Goal: Transaction & Acquisition: Purchase product/service

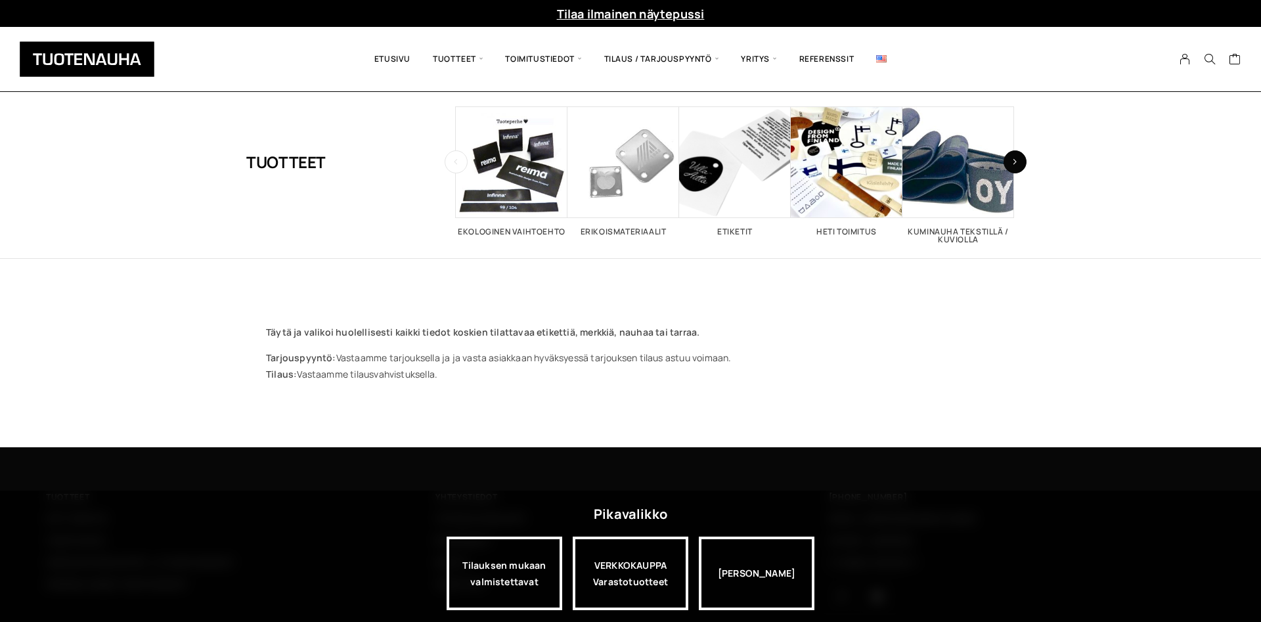
click at [1012, 163] on icon "button" at bounding box center [1014, 161] width 5 height 7
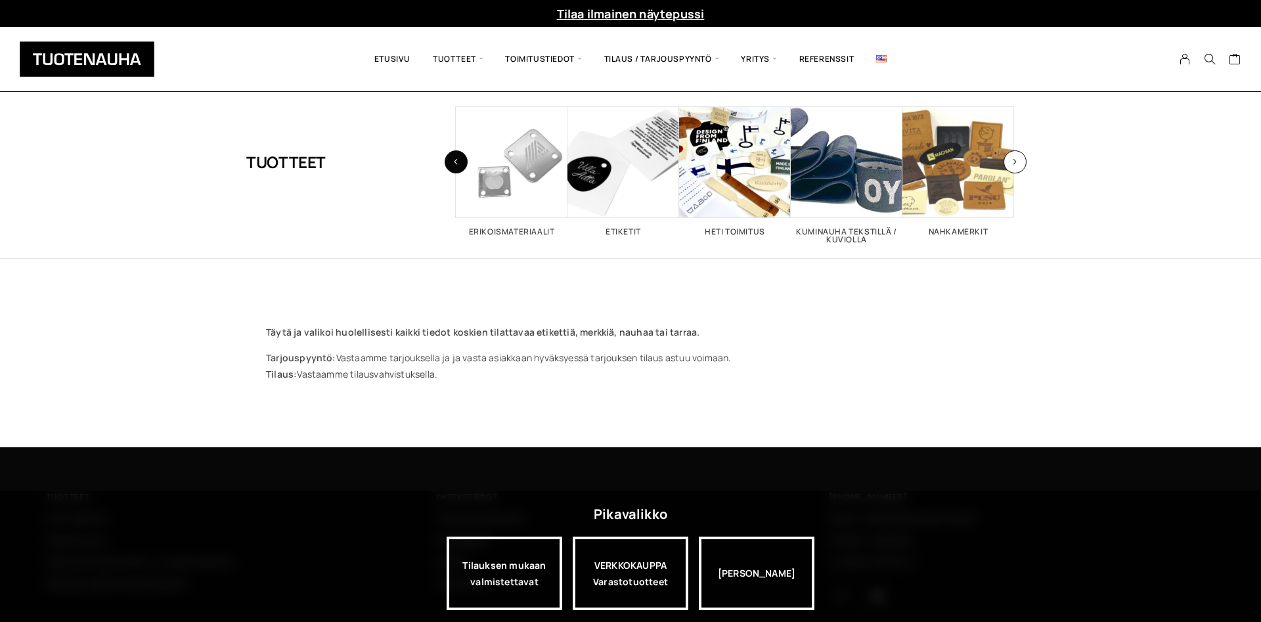
click at [457, 165] on icon "button" at bounding box center [455, 161] width 5 height 7
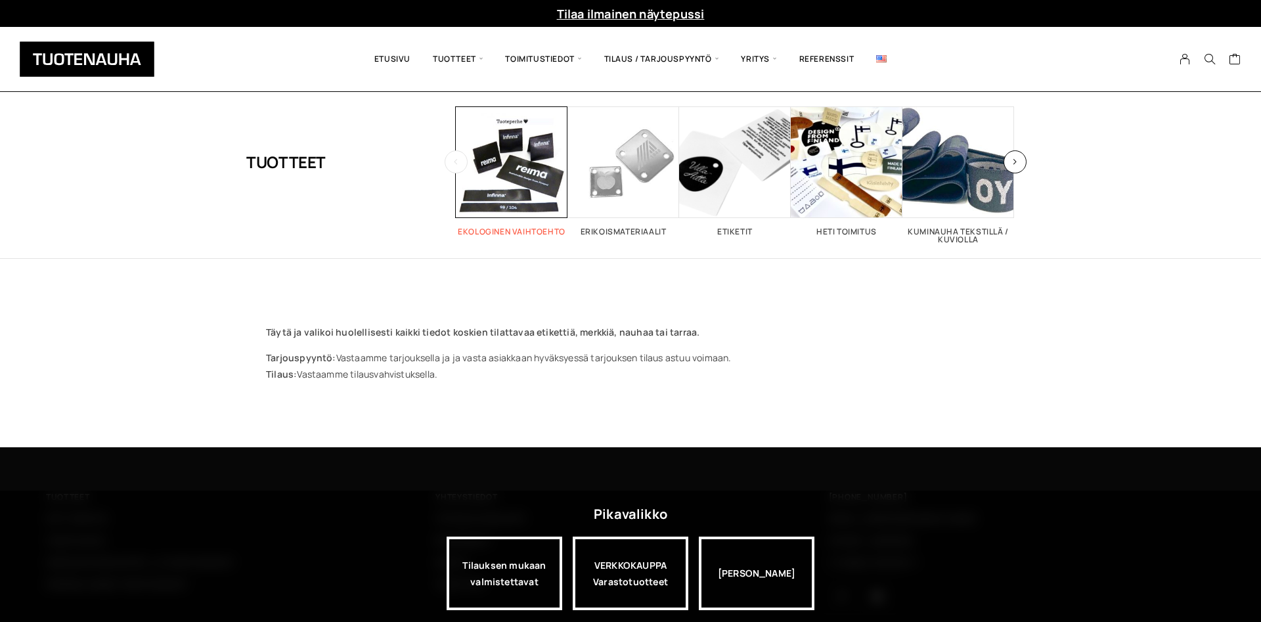
click at [501, 169] on span "Visit product category Ekologinen vaihtoehto" at bounding box center [512, 162] width 112 height 112
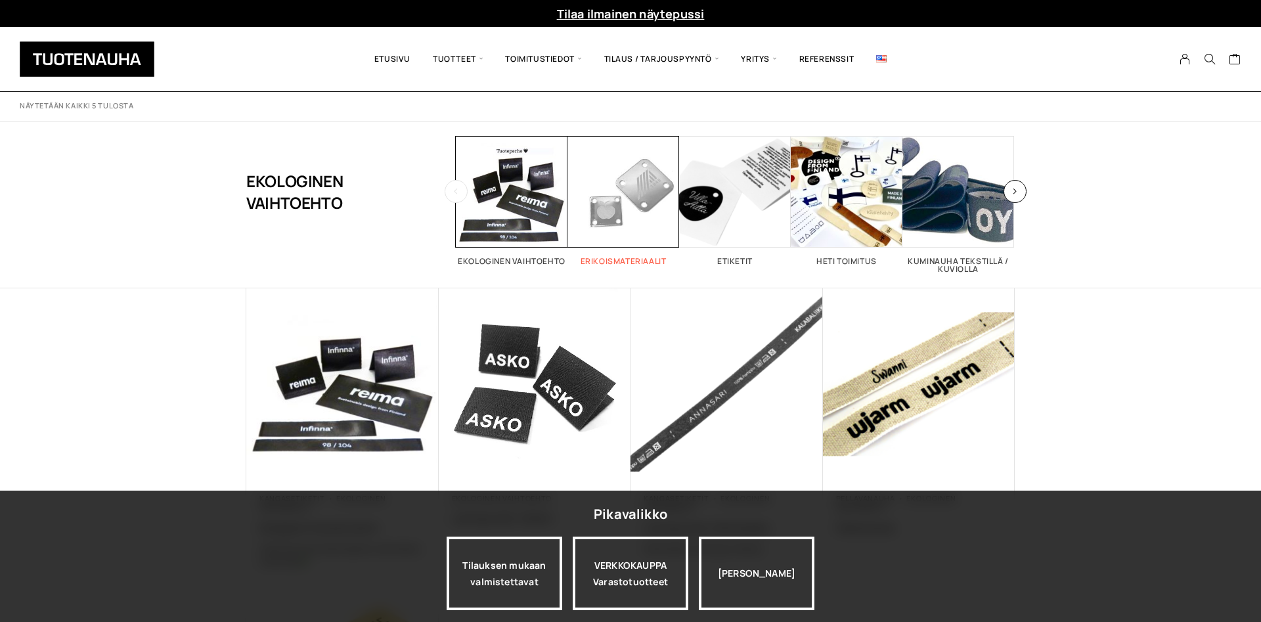
click at [608, 188] on span "Visit product category Erikoismateriaalit" at bounding box center [623, 192] width 112 height 112
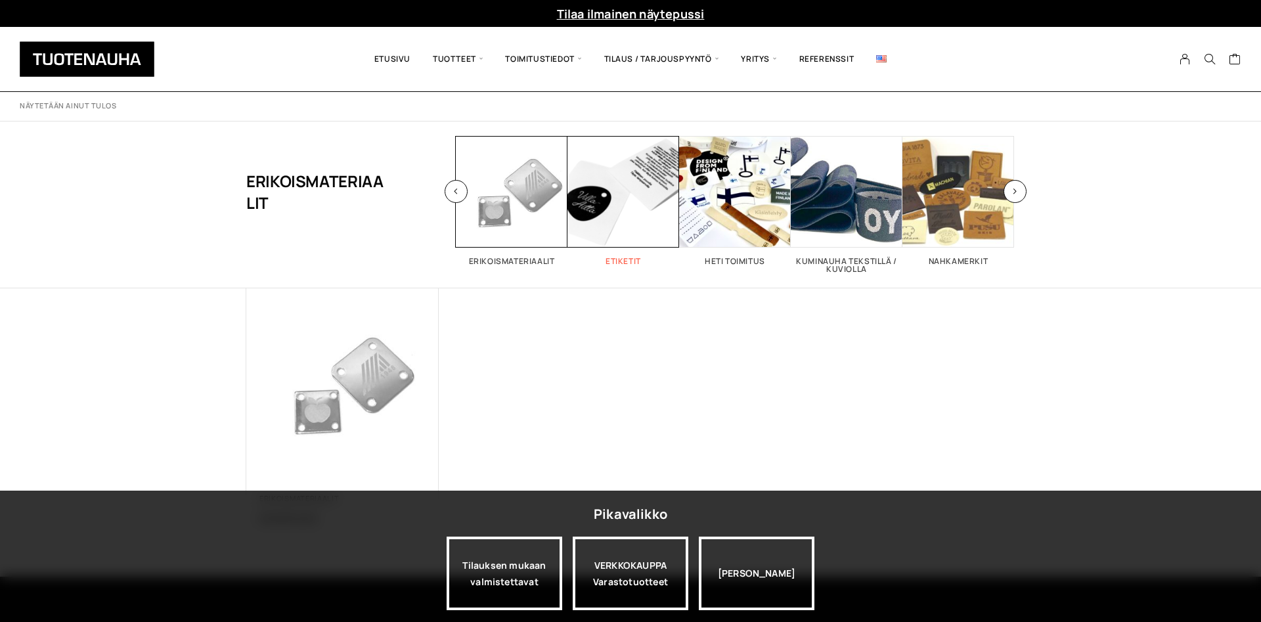
click at [640, 188] on span "Visit product category Etiketit" at bounding box center [623, 192] width 112 height 112
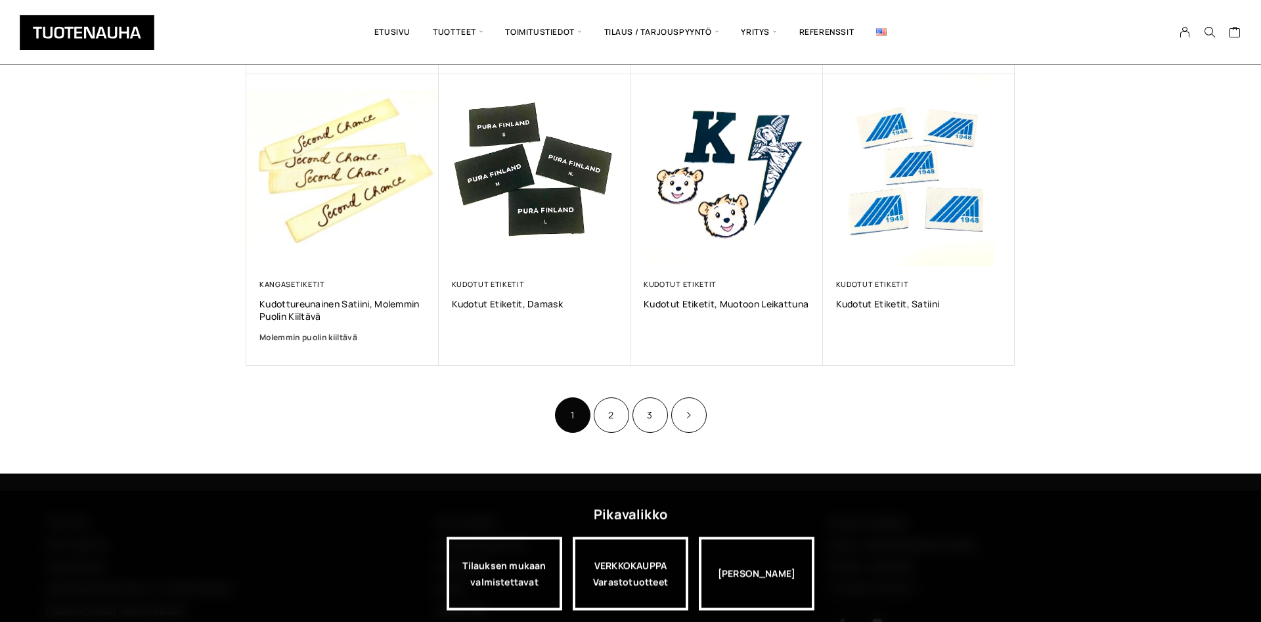
scroll to position [860, 0]
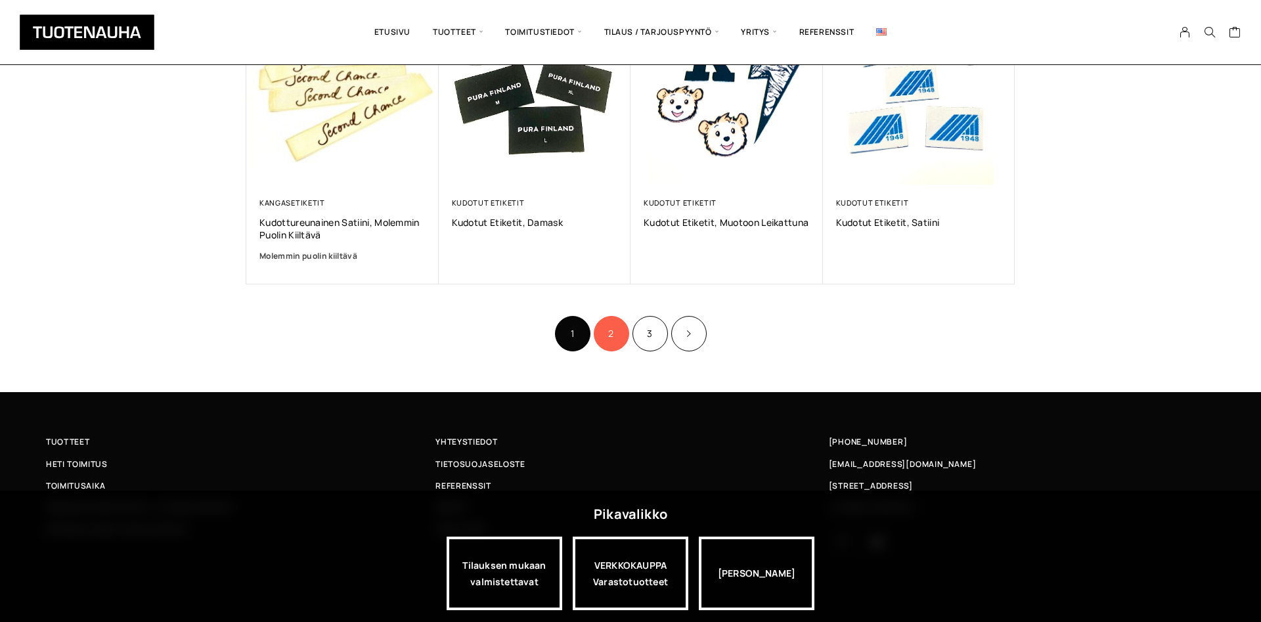
click at [615, 338] on link "2" at bounding box center [611, 333] width 35 height 35
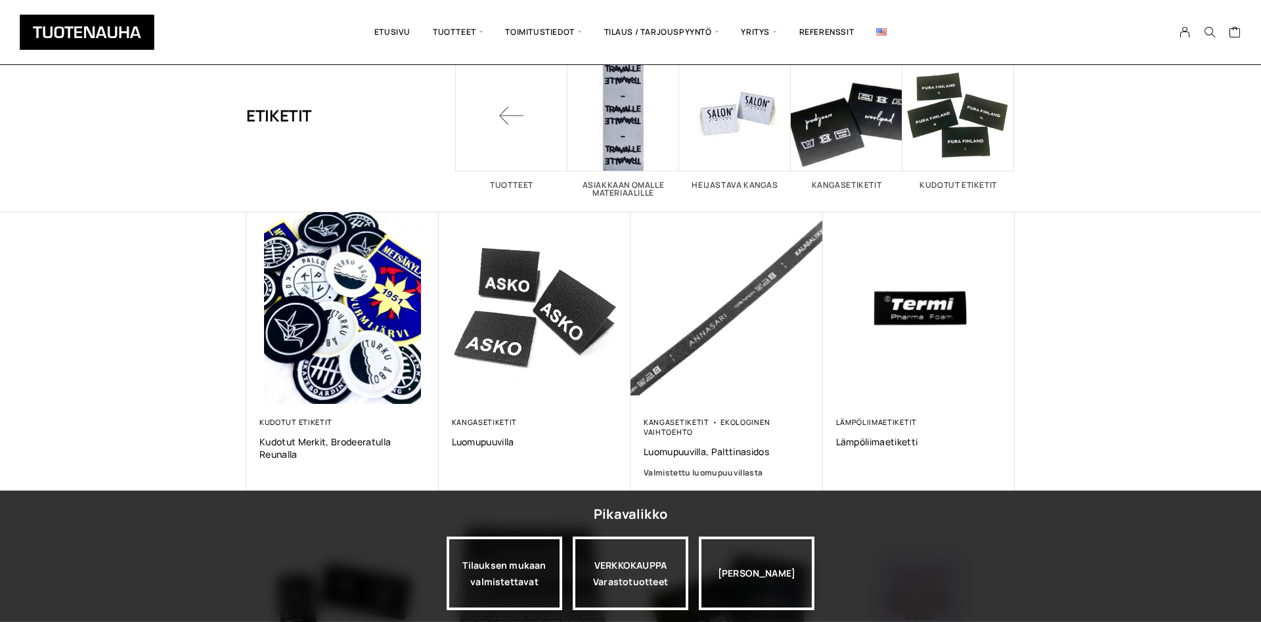
scroll to position [134, 0]
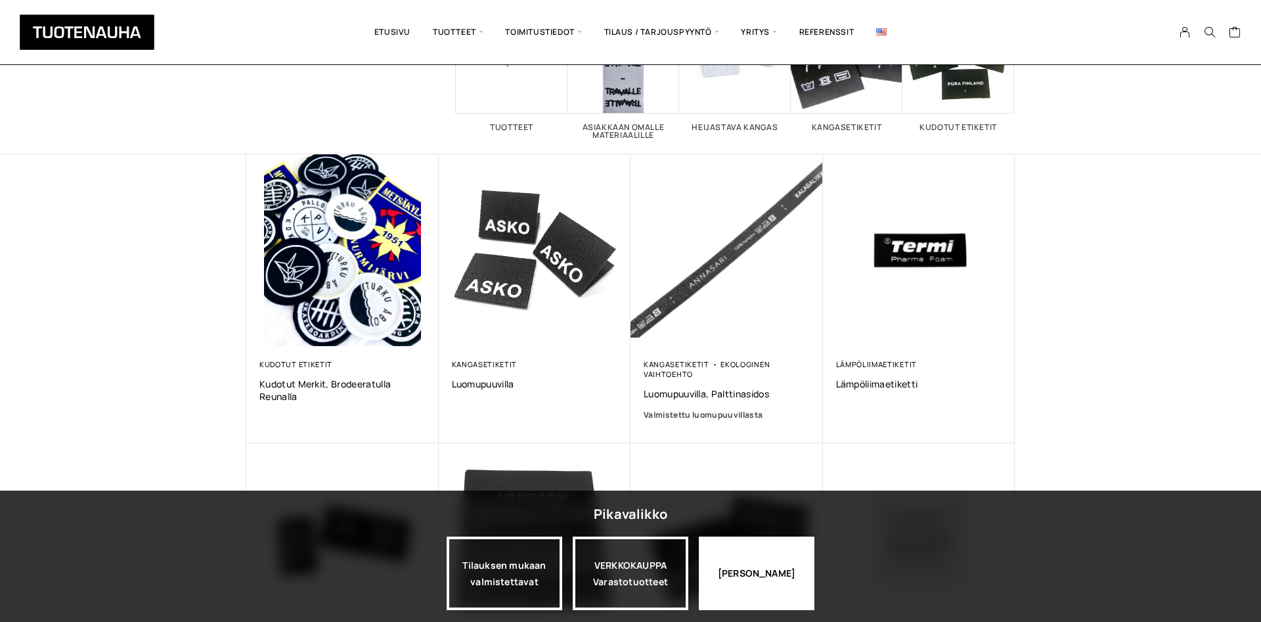
click at [785, 573] on div "Jatka katselua" at bounding box center [757, 574] width 116 height 74
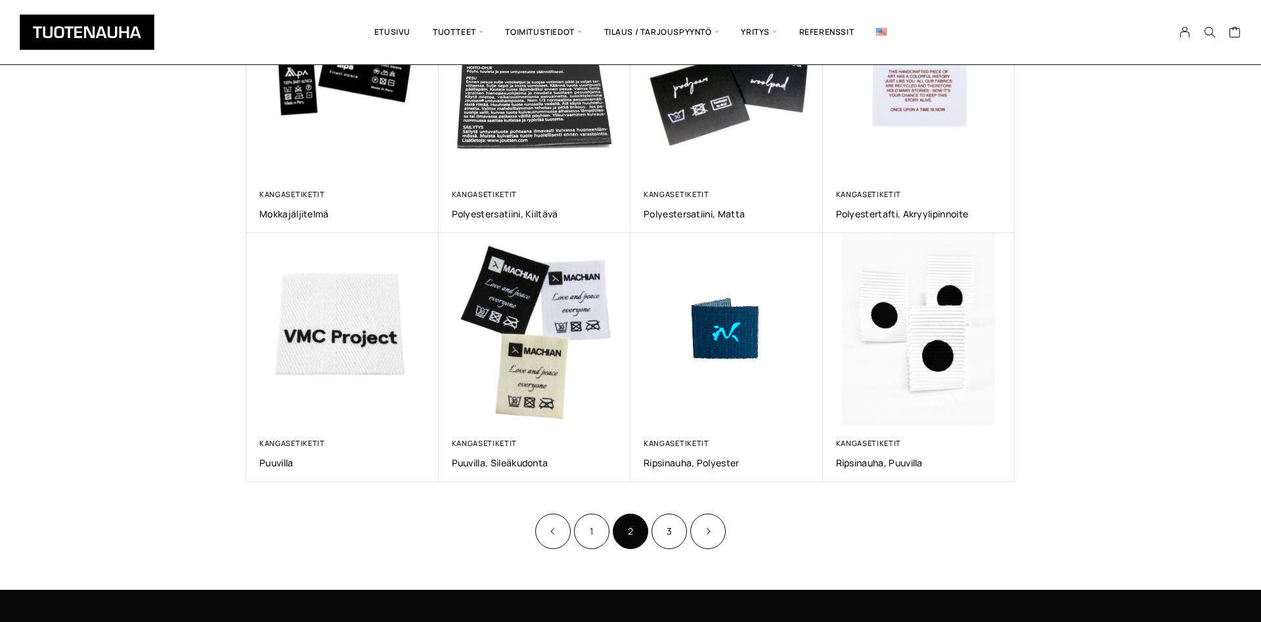
scroll to position [670, 0]
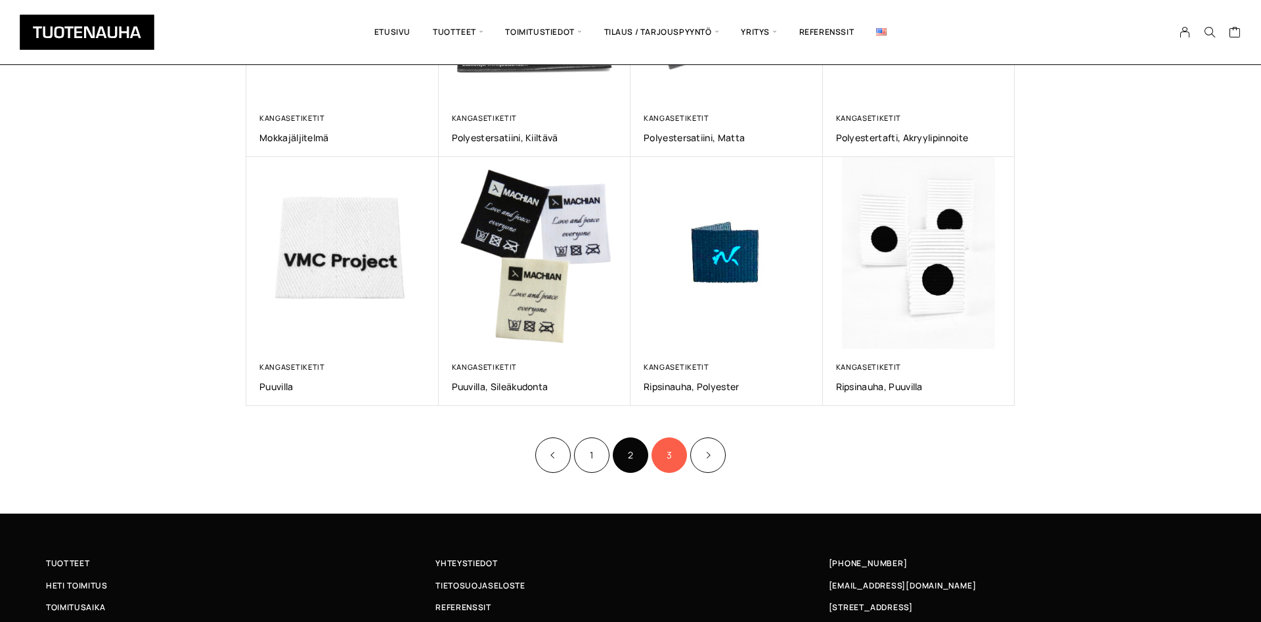
click at [663, 454] on link "3" at bounding box center [668, 454] width 35 height 35
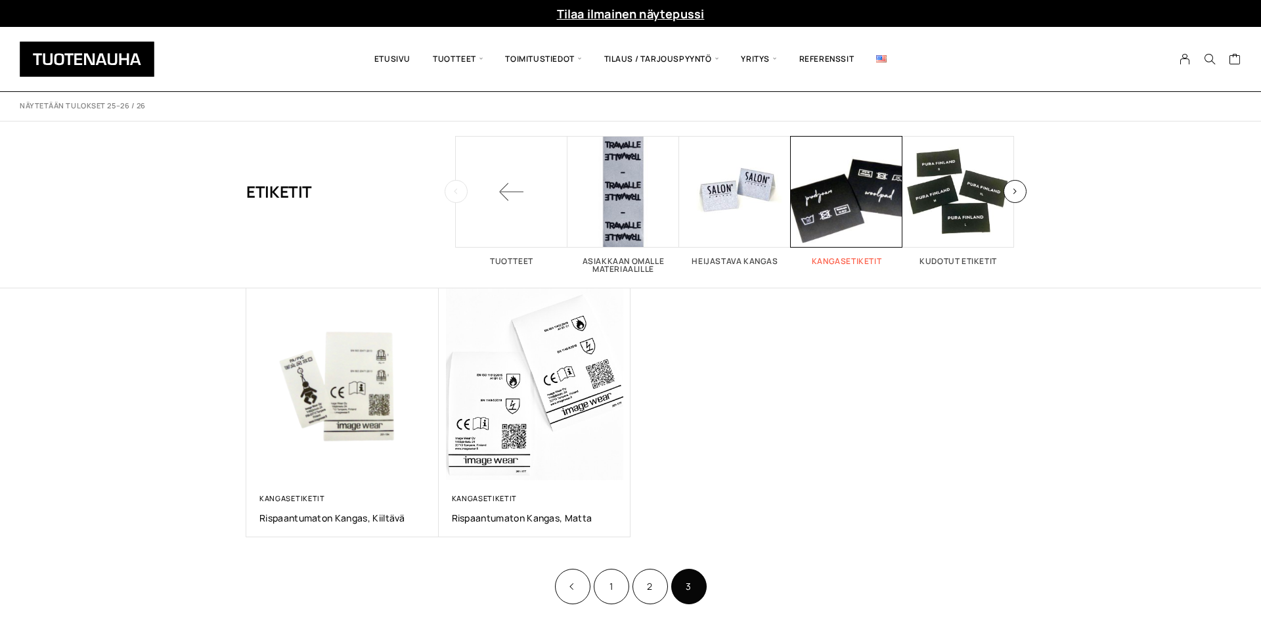
click at [844, 193] on span "Visit product category Kangasetiketit" at bounding box center [847, 192] width 112 height 112
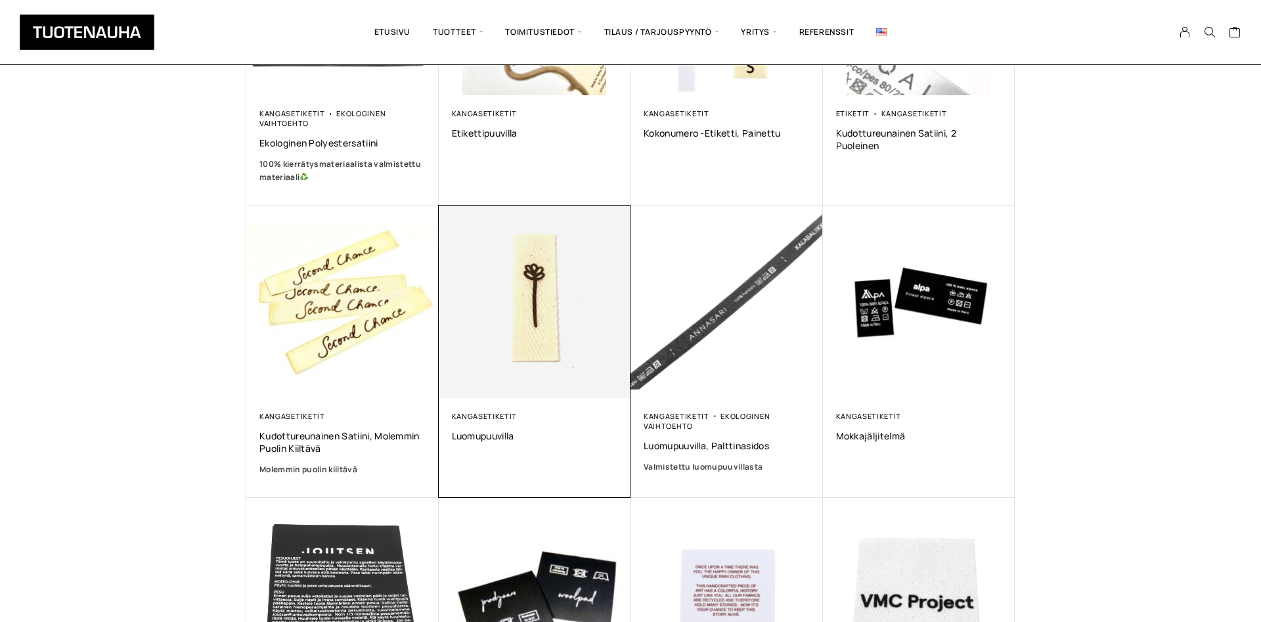
scroll to position [335, 0]
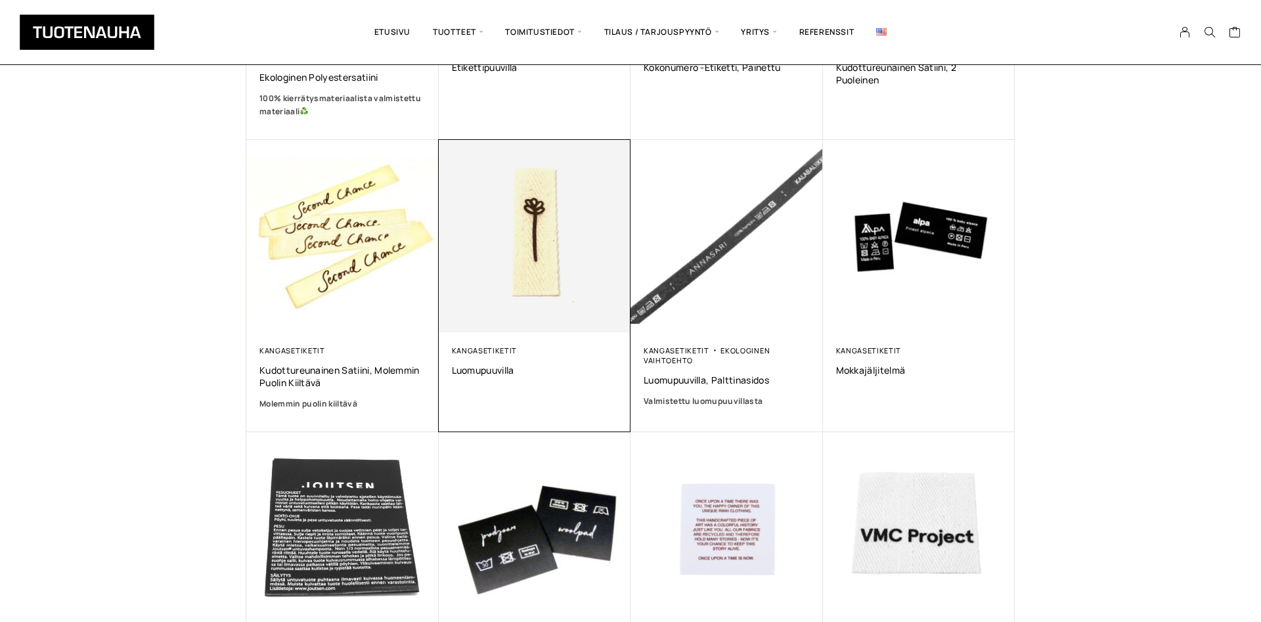
click at [487, 248] on img at bounding box center [534, 236] width 202 height 202
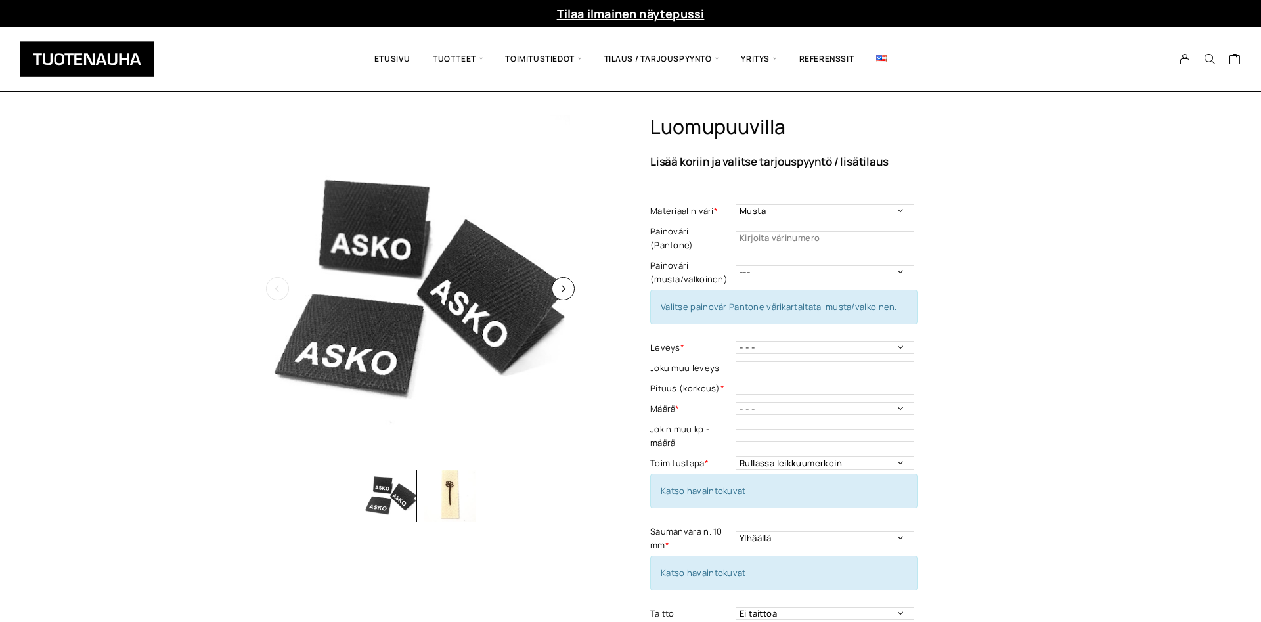
scroll to position [268, 0]
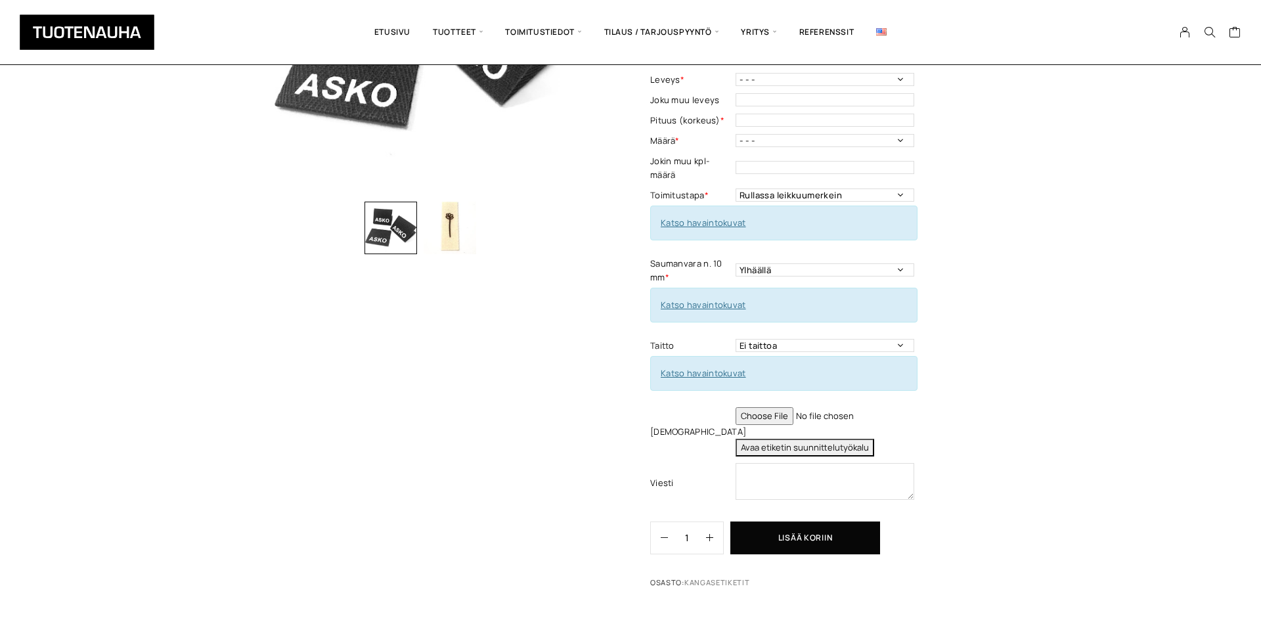
click at [449, 225] on img "button" at bounding box center [450, 228] width 53 height 53
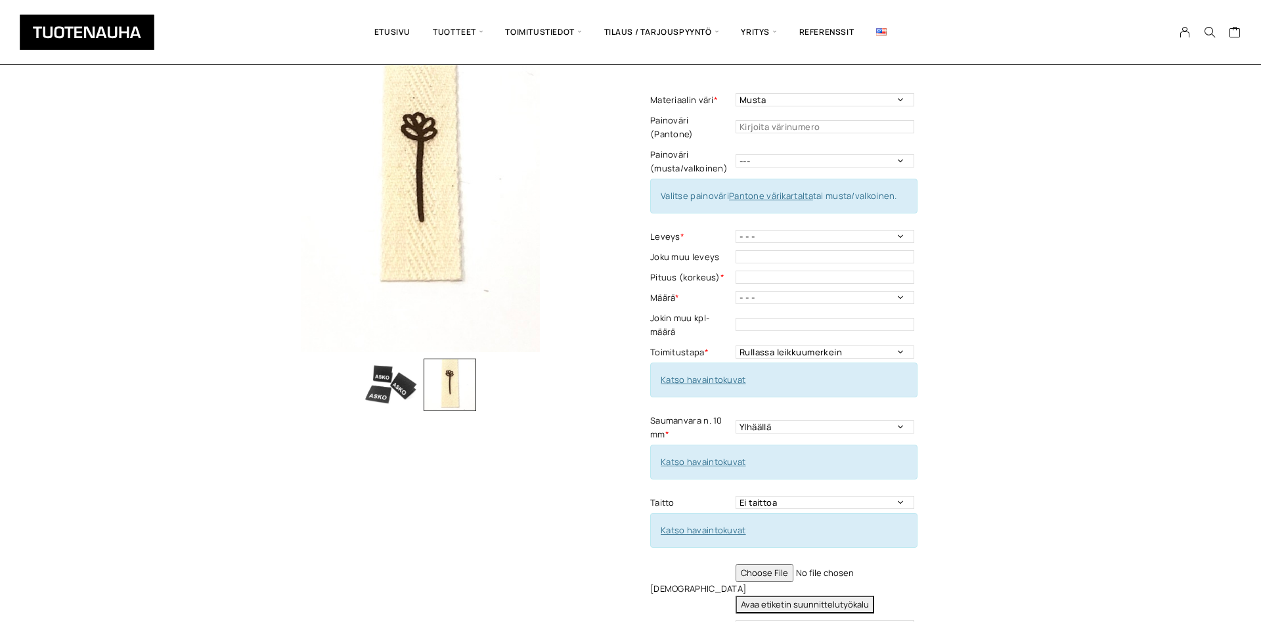
scroll to position [67, 0]
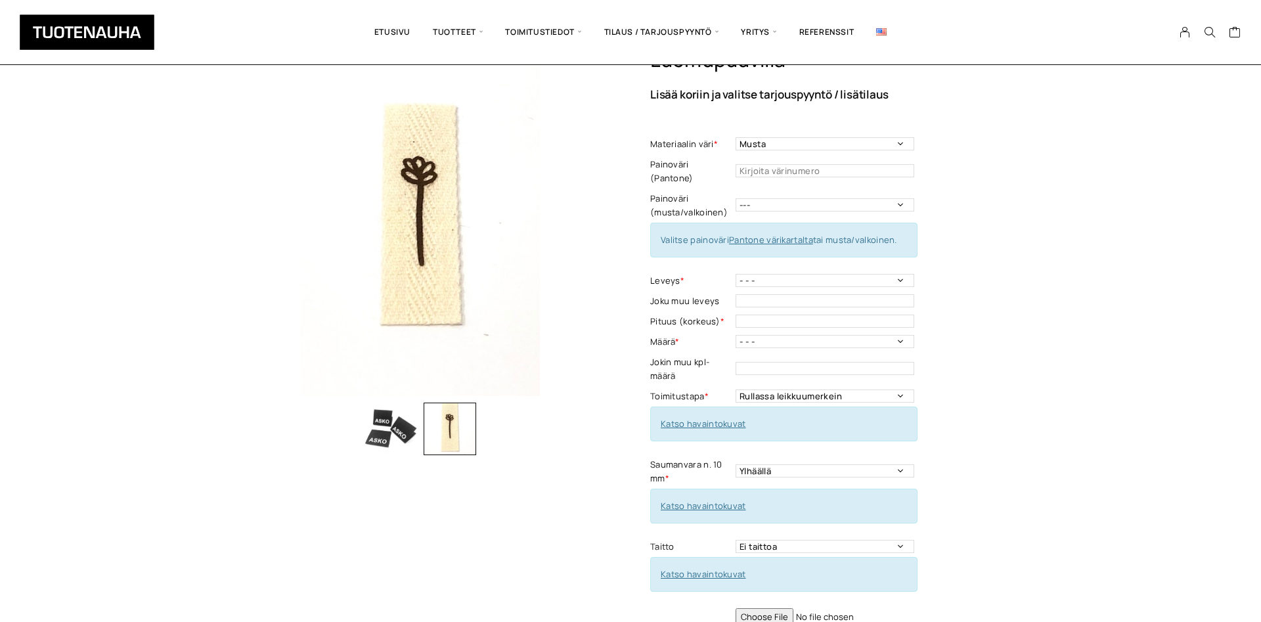
click at [378, 429] on img "button" at bounding box center [390, 429] width 53 height 53
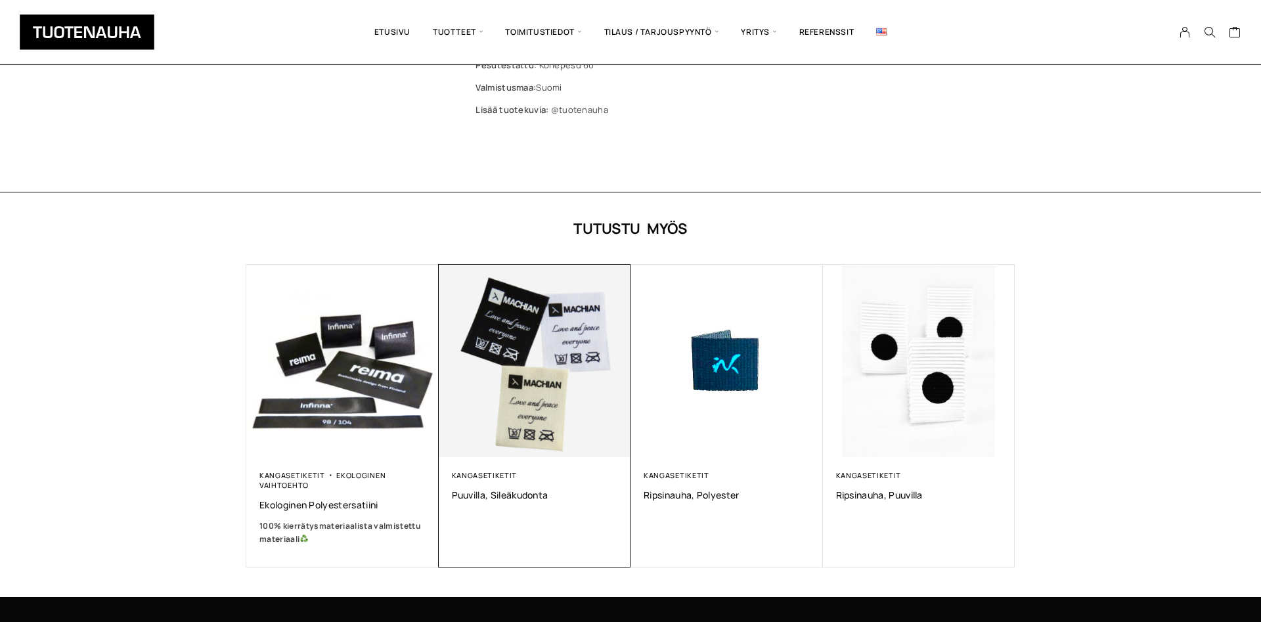
scroll to position [1072, 0]
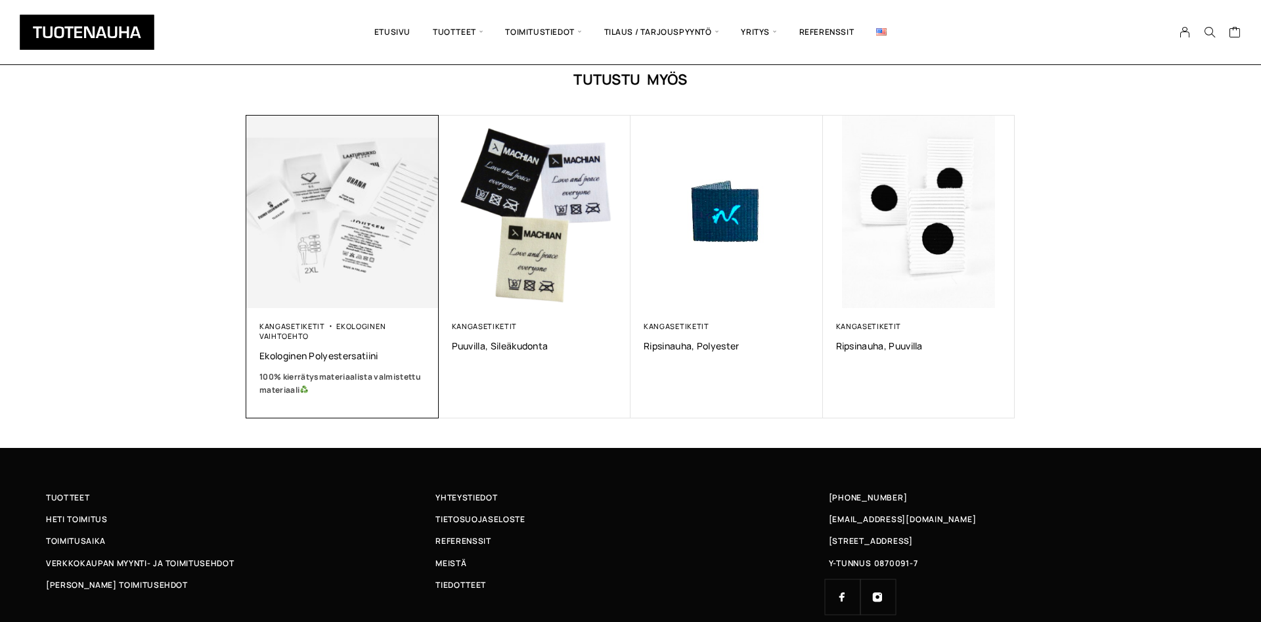
click at [331, 300] on img at bounding box center [343, 212] width 202 height 202
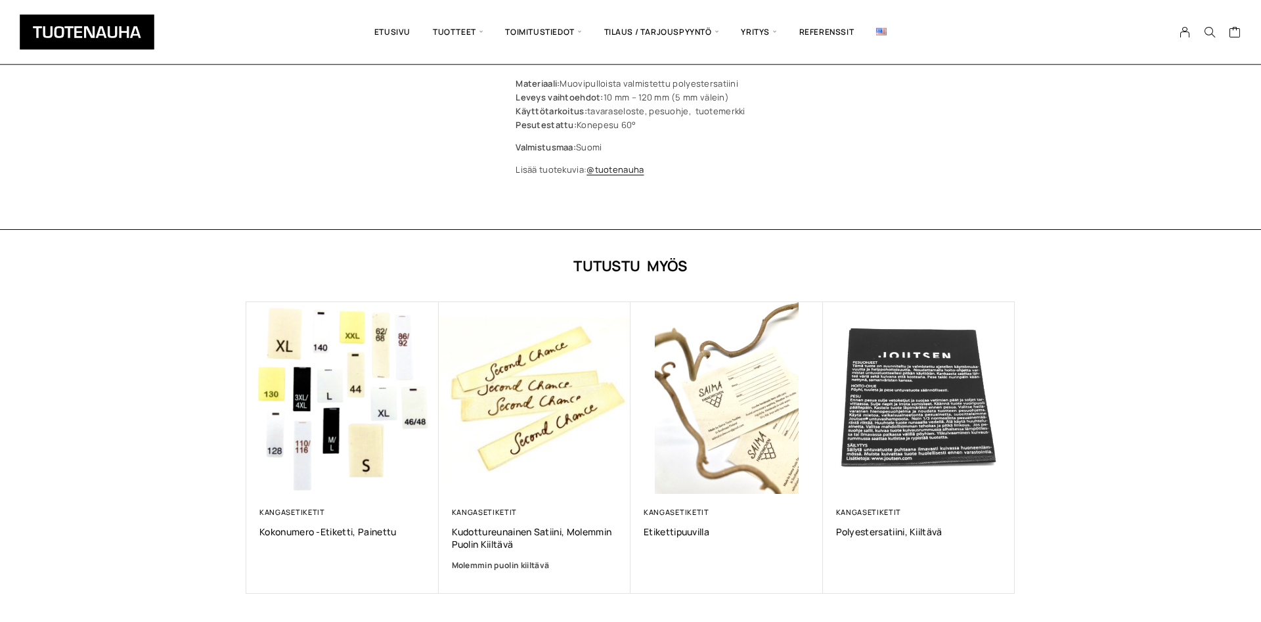
scroll to position [1005, 0]
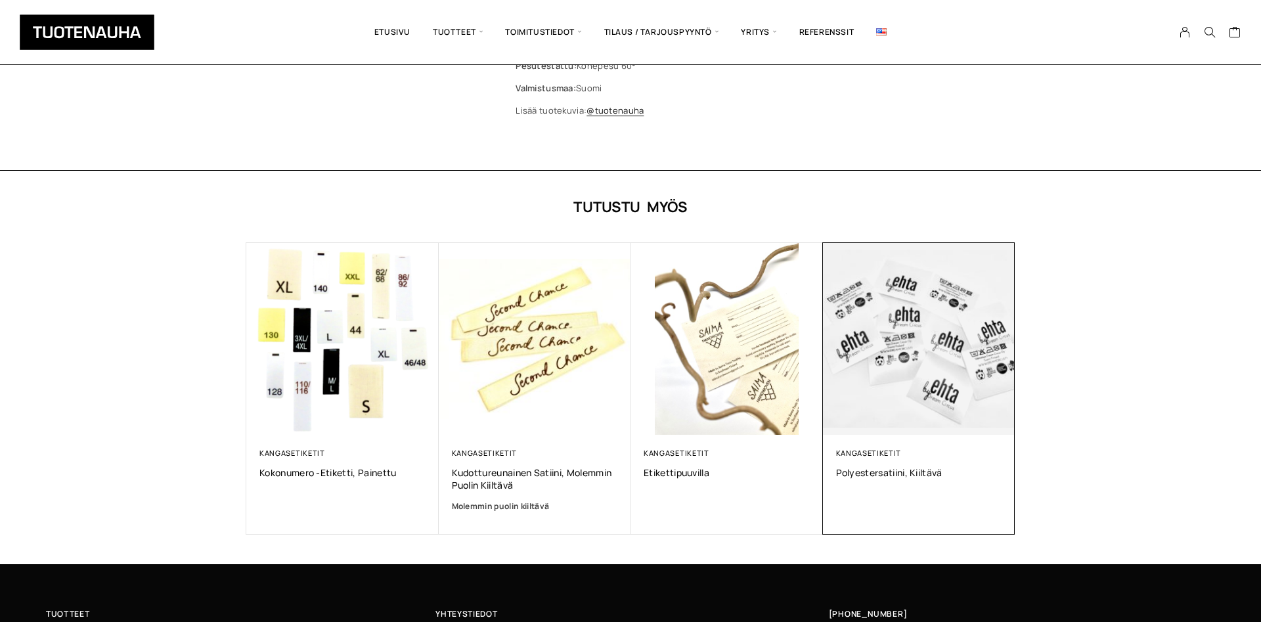
click at [887, 340] on img at bounding box center [919, 339] width 202 height 202
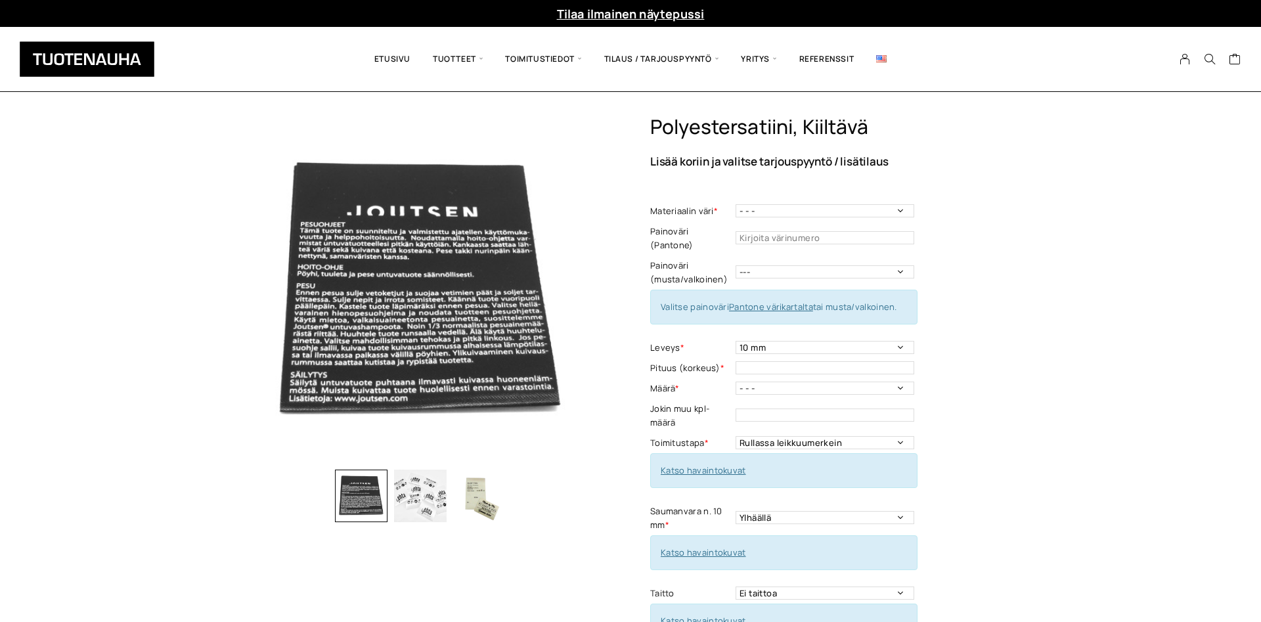
click at [424, 498] on img "button" at bounding box center [420, 496] width 53 height 53
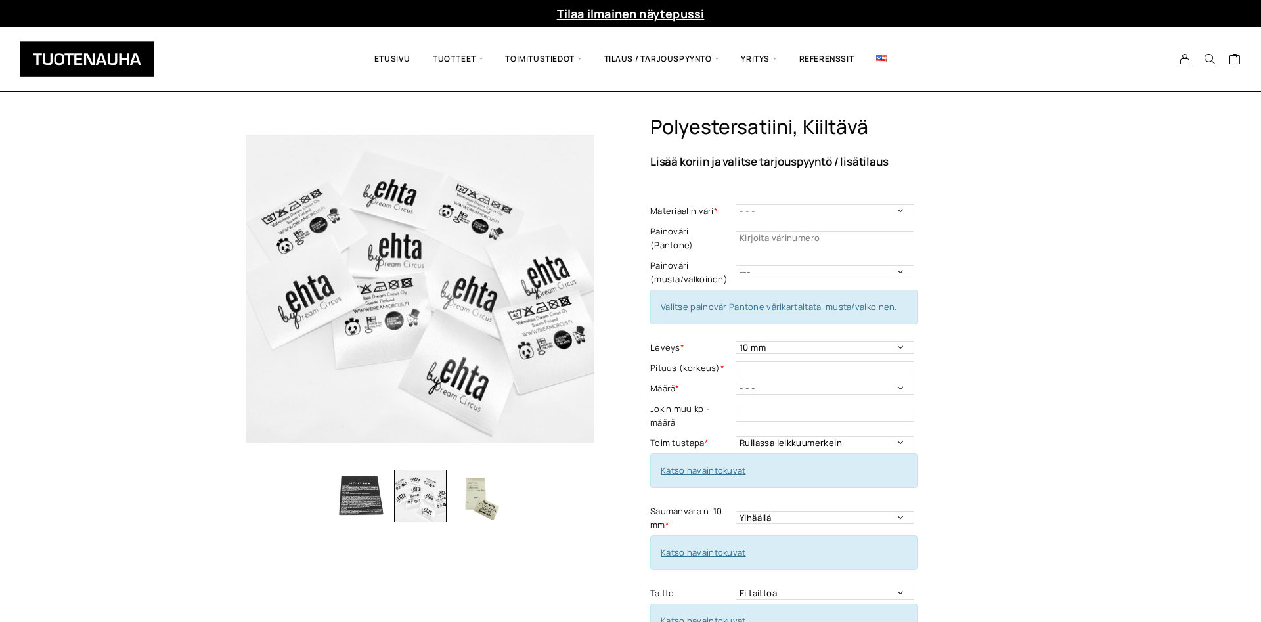
click at [470, 498] on img "button" at bounding box center [479, 496] width 53 height 53
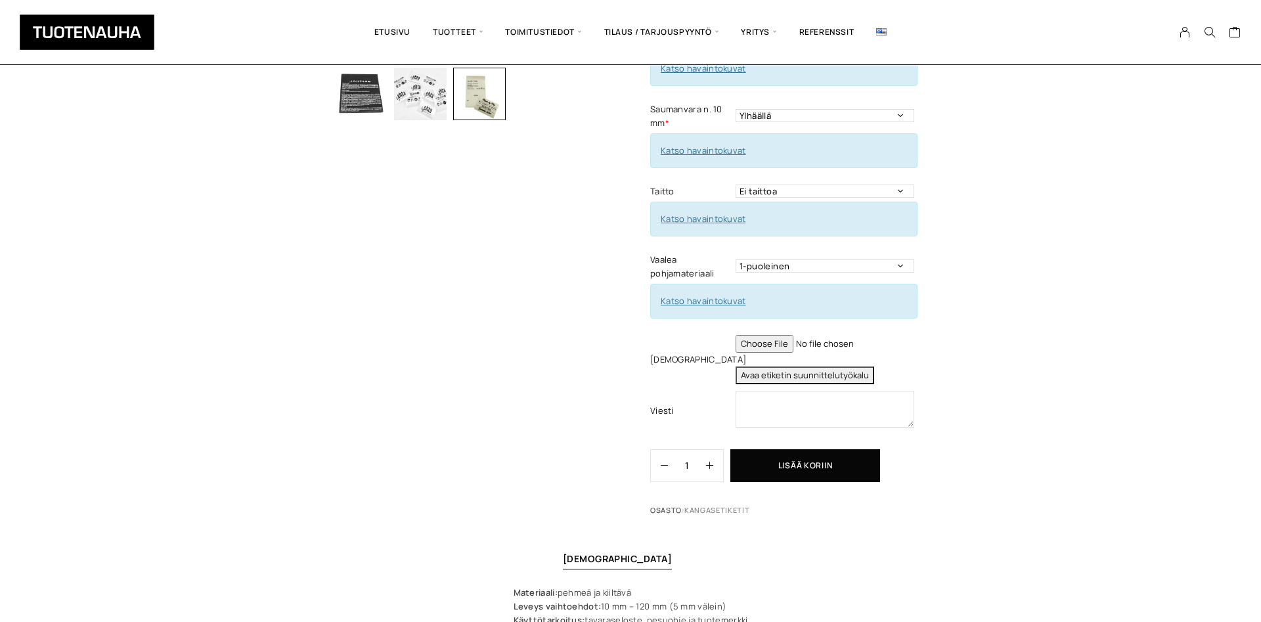
scroll to position [871, 0]
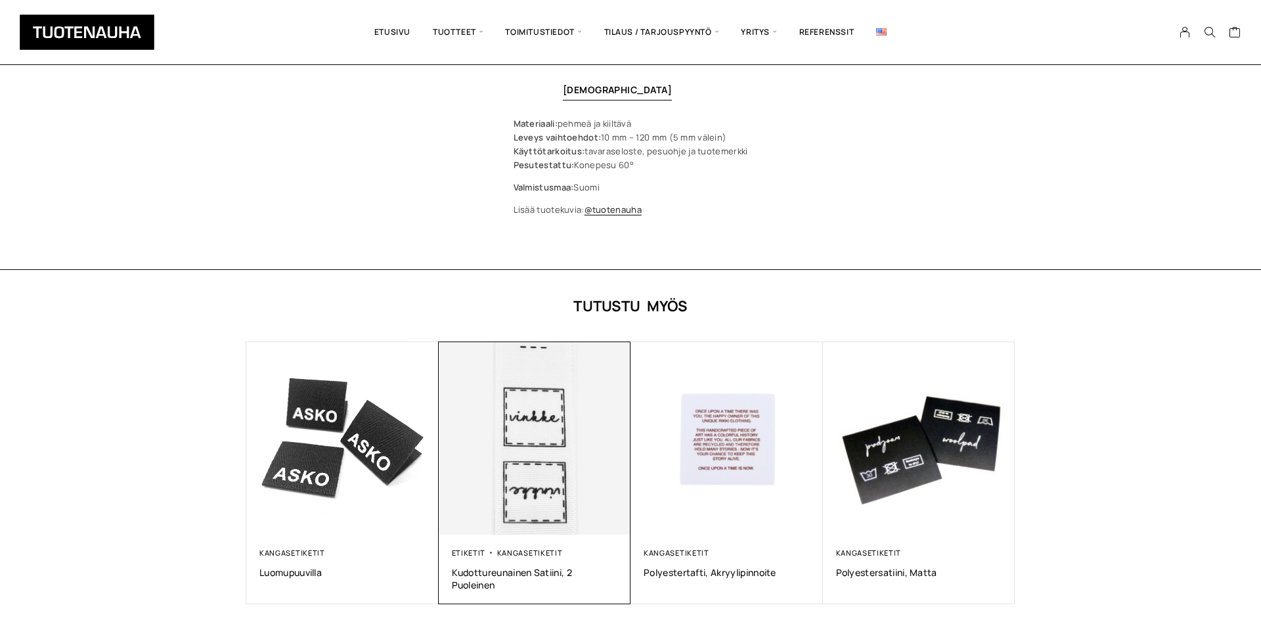
click at [503, 445] on img at bounding box center [534, 439] width 202 height 202
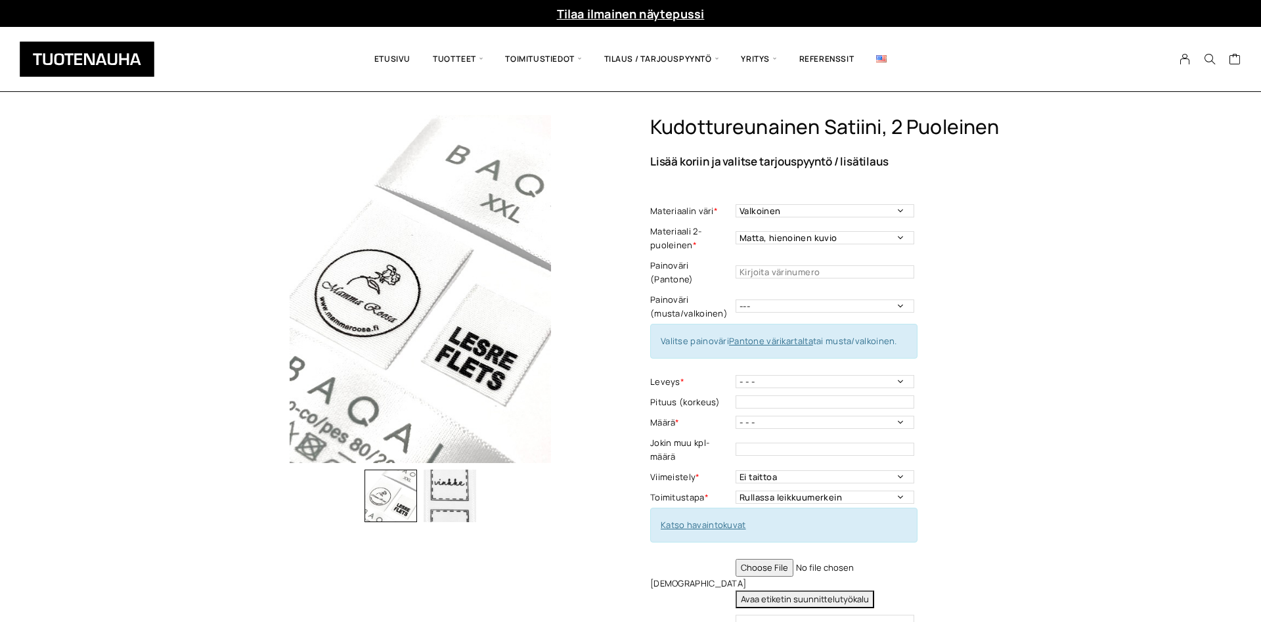
click at [464, 480] on img "button" at bounding box center [450, 496] width 53 height 53
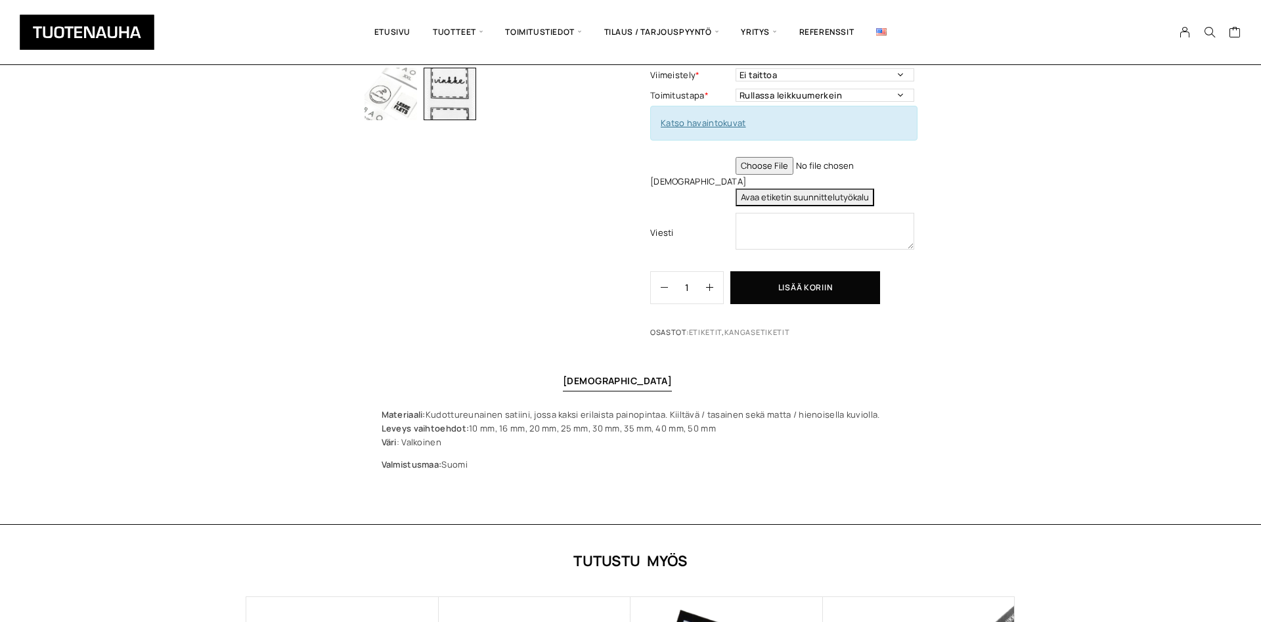
scroll to position [804, 0]
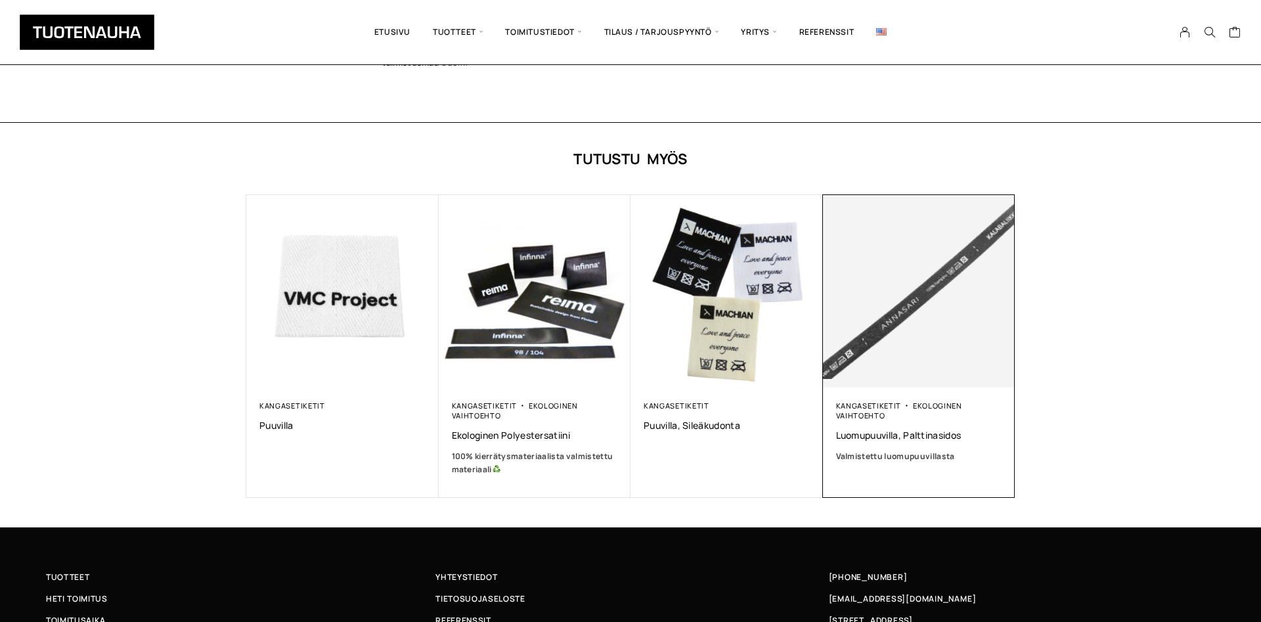
click at [900, 298] on img at bounding box center [919, 291] width 192 height 192
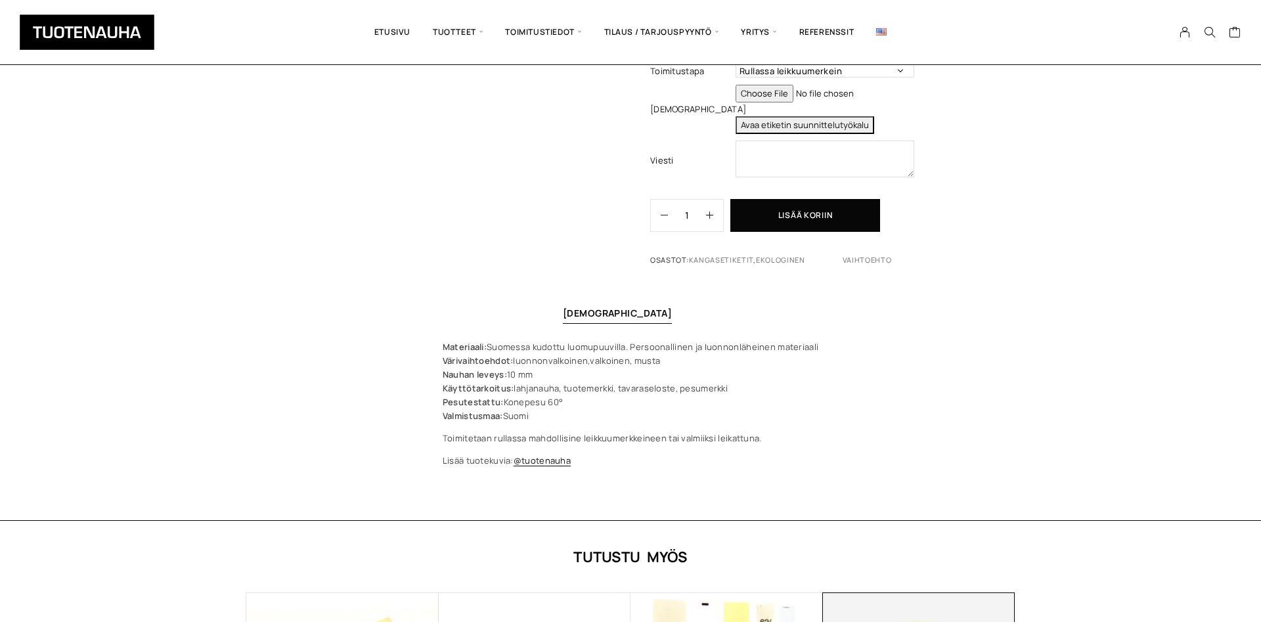
scroll to position [670, 0]
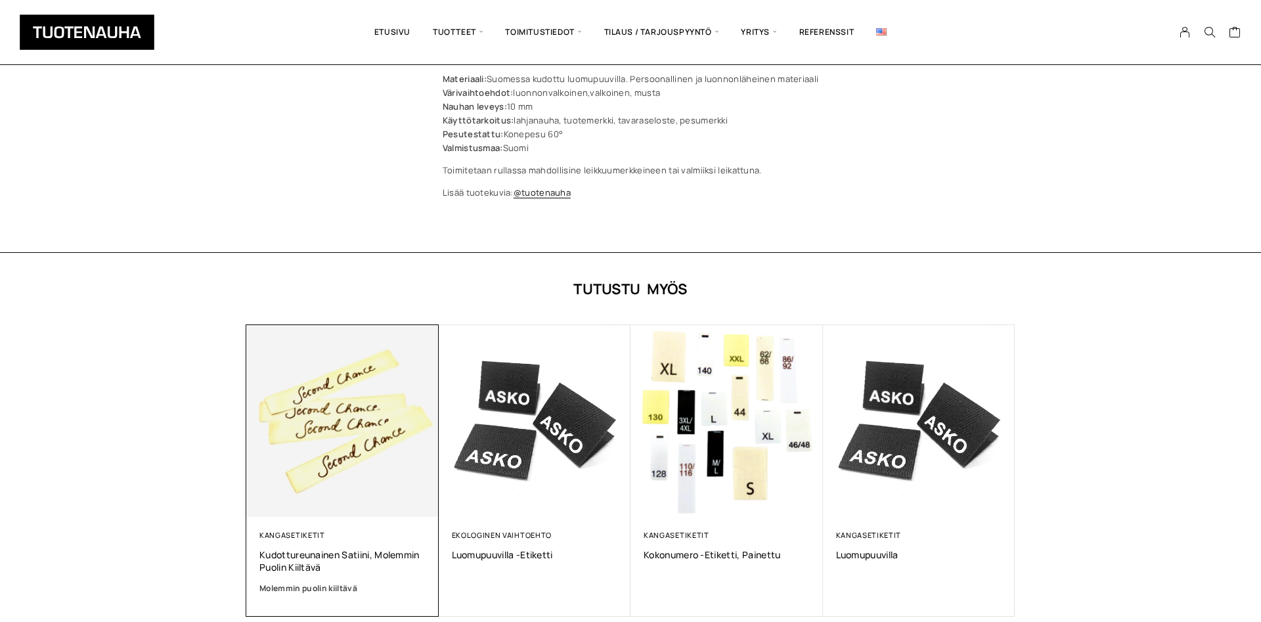
click at [330, 439] on img at bounding box center [342, 421] width 192 height 192
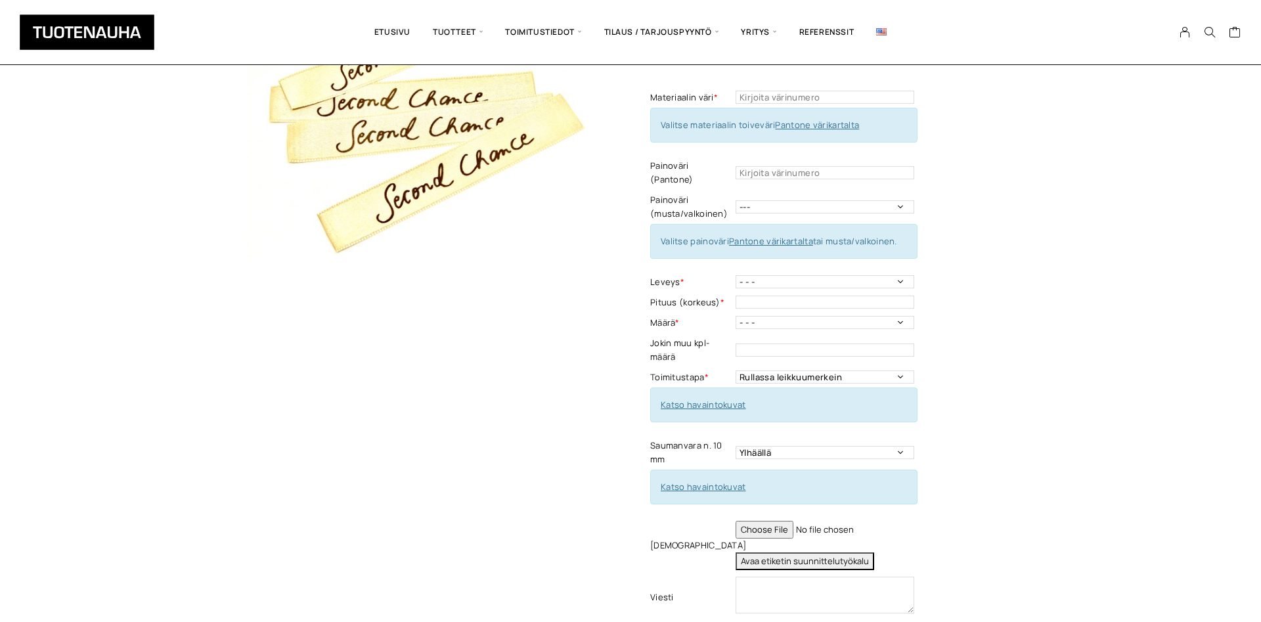
scroll to position [134, 0]
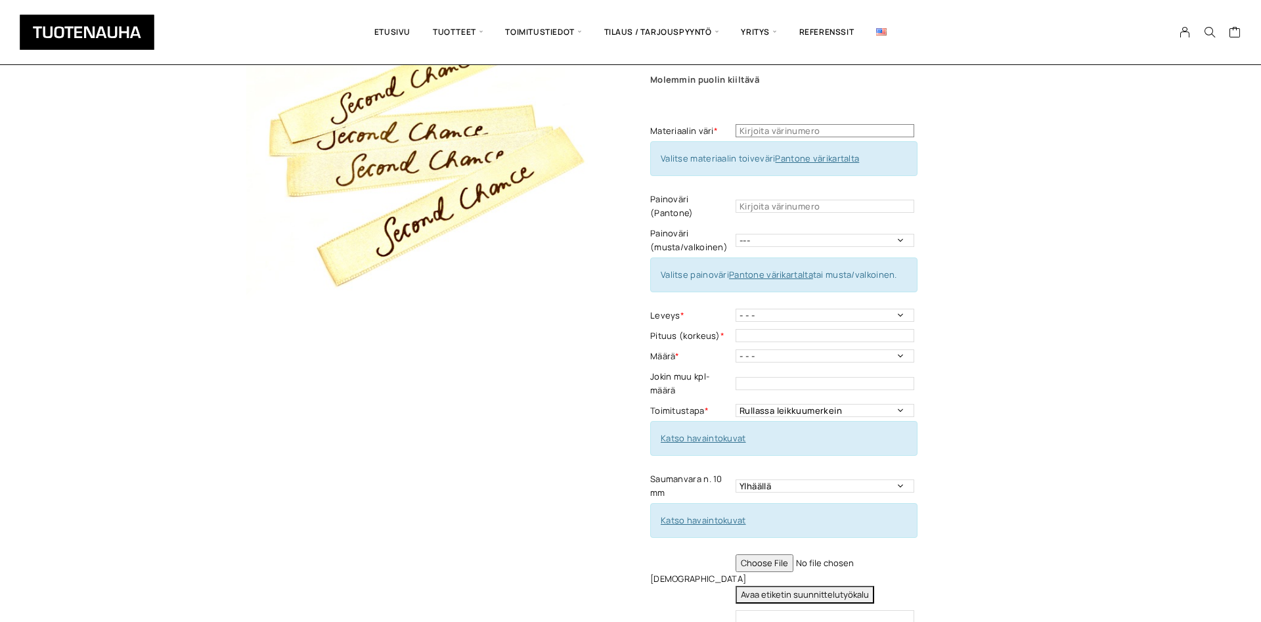
click at [825, 127] on input "text" at bounding box center [825, 130] width 179 height 13
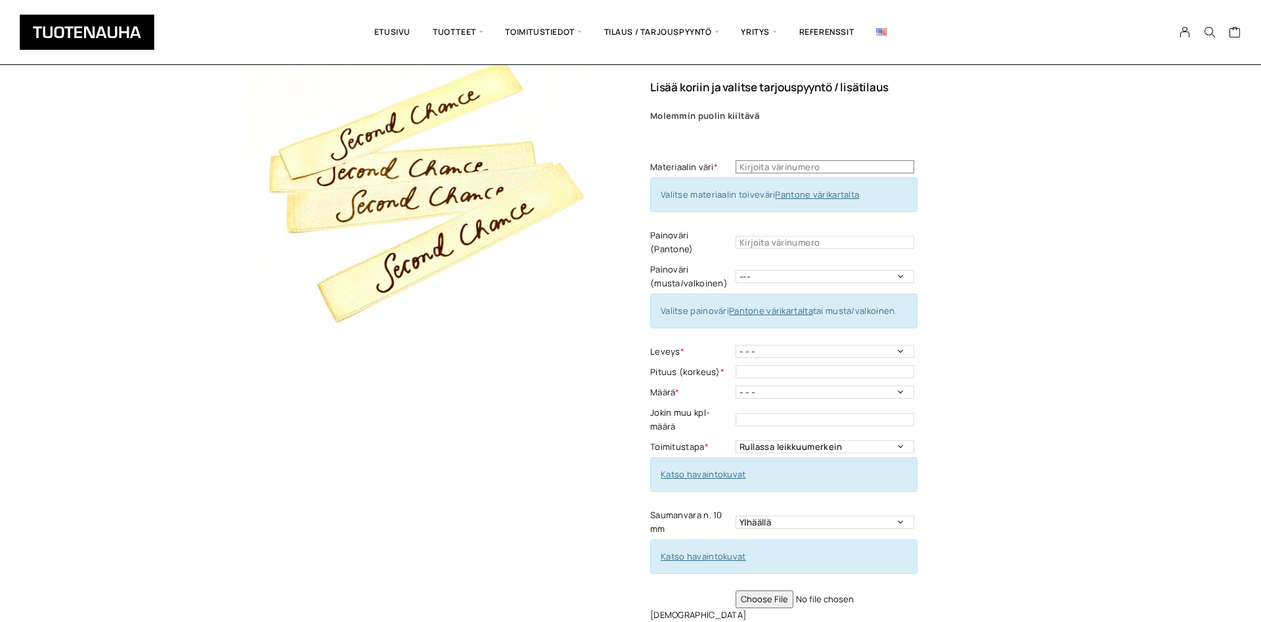
scroll to position [67, 0]
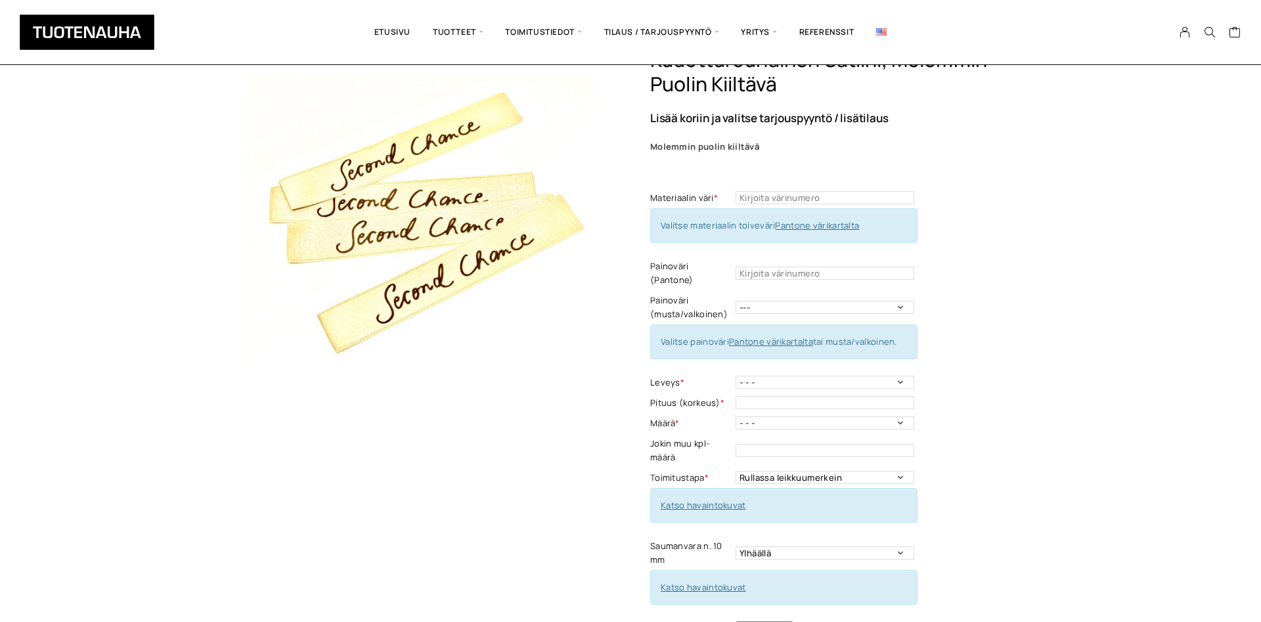
click at [824, 226] on link "Pantone värikartalta" at bounding box center [817, 225] width 84 height 12
click at [785, 268] on input "text" at bounding box center [825, 273] width 179 height 13
click at [791, 198] on input "text" at bounding box center [825, 197] width 179 height 13
type input "7525"
click at [795, 267] on input "text" at bounding box center [825, 273] width 179 height 13
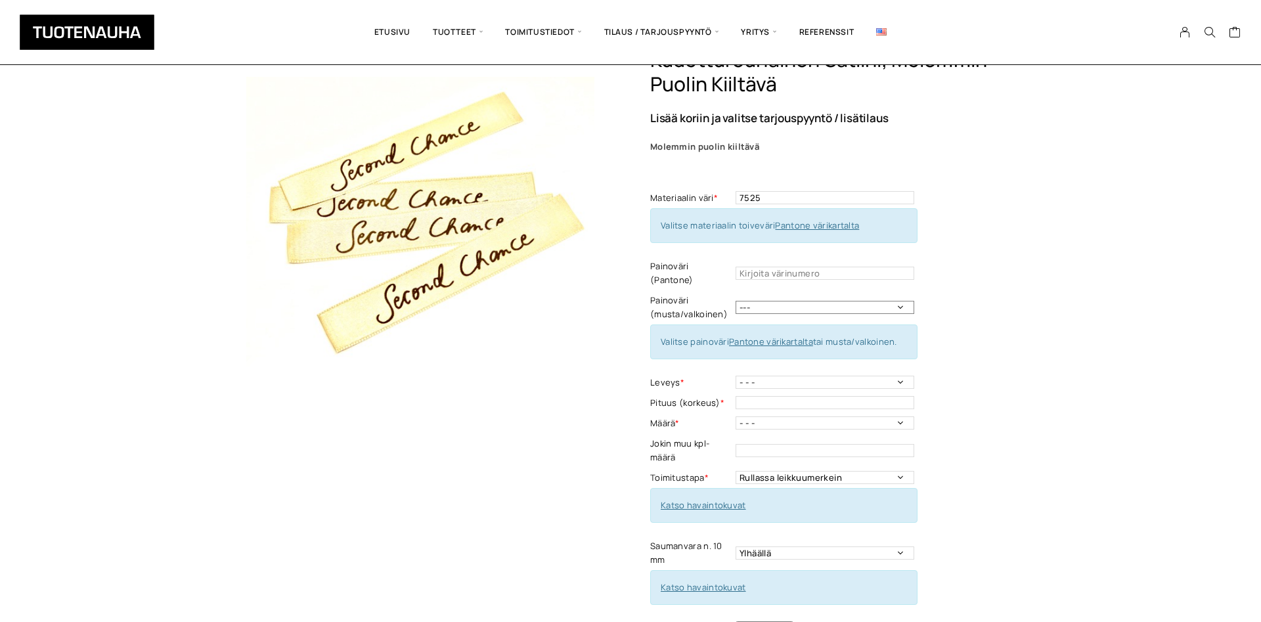
click at [736, 301] on select "--- Musta Valkoinen" at bounding box center [825, 307] width 179 height 13
select select "musta"
click option "Musta" at bounding box center [0, 0] width 0 height 0
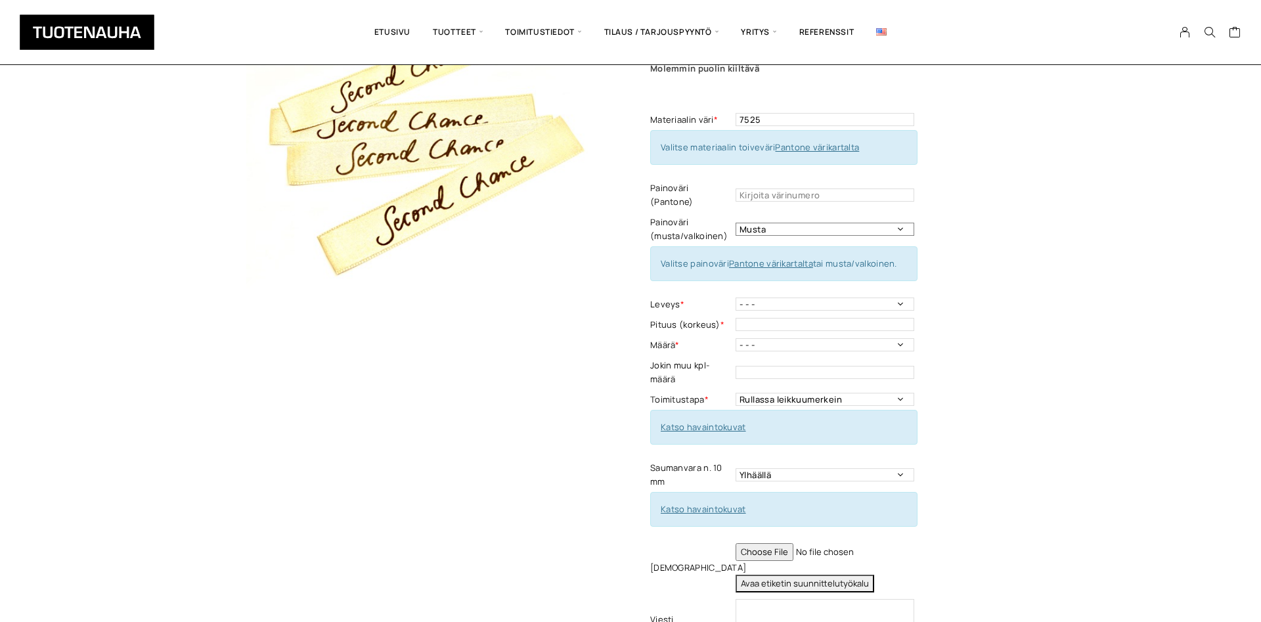
scroll to position [201, 0]
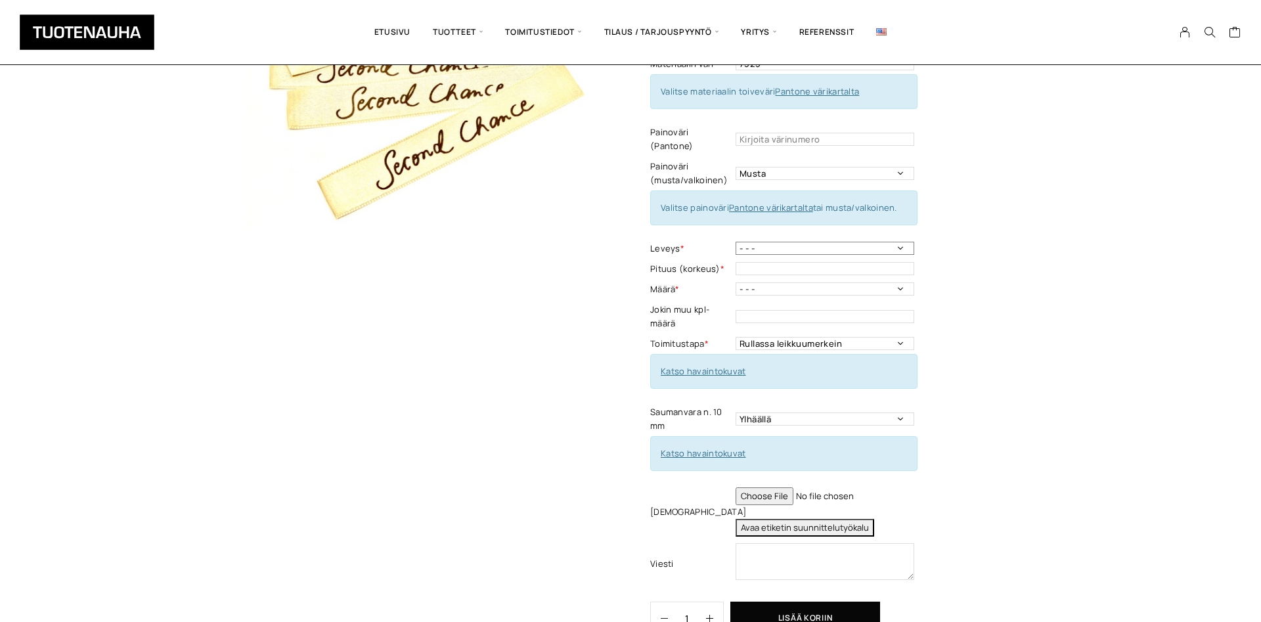
click at [736, 242] on select "- - - 6 mm 8 mm 10 mm 15 mm 25 mm 38 mm 50 mm 66 mm 95 mm" at bounding box center [825, 248] width 179 height 13
select select "50 mm"
click option "50 mm" at bounding box center [0, 0] width 0 height 0
click at [869, 272] on input "text" at bounding box center [825, 268] width 179 height 13
type input "1"
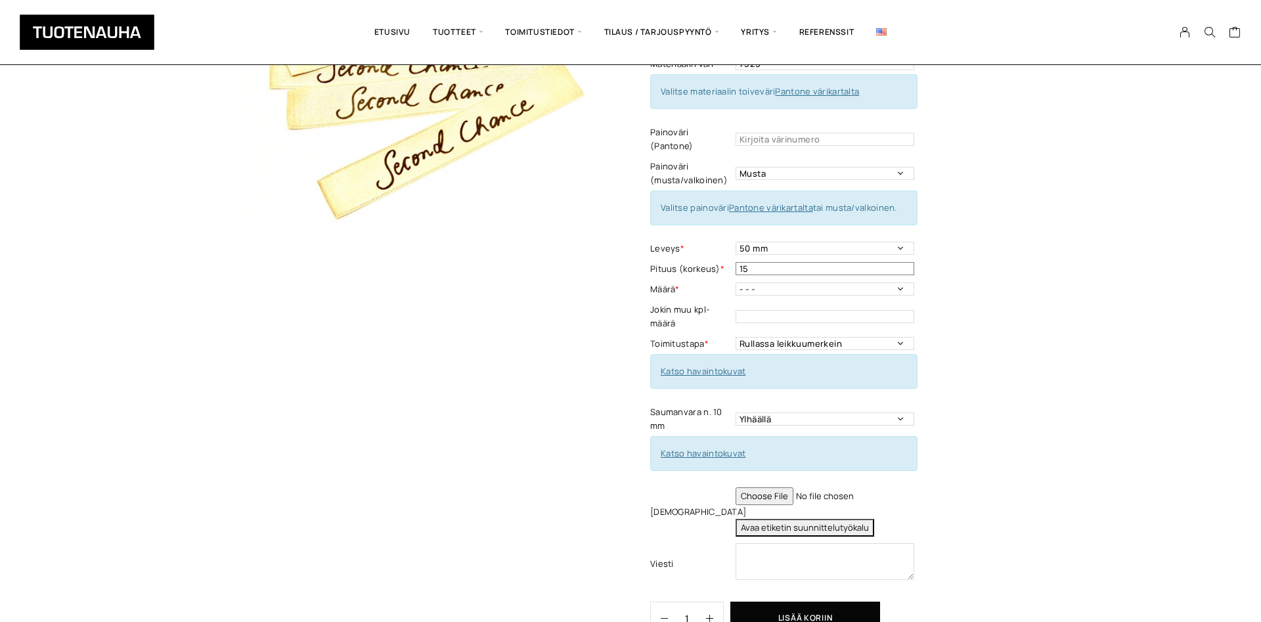
type input "15"
click at [736, 282] on select "- - - 250 kpl 500 kpl 1000 kpl 1500 kpl 2000 kpl" at bounding box center [825, 288] width 179 height 13
select select "250 kpl"
click option "250 kpl" at bounding box center [0, 0] width 0 height 0
click at [736, 337] on select "Rullassa leikkuumerkein Rullassa ilman leikkuumerkkejä Leikattuna" at bounding box center [825, 343] width 179 height 13
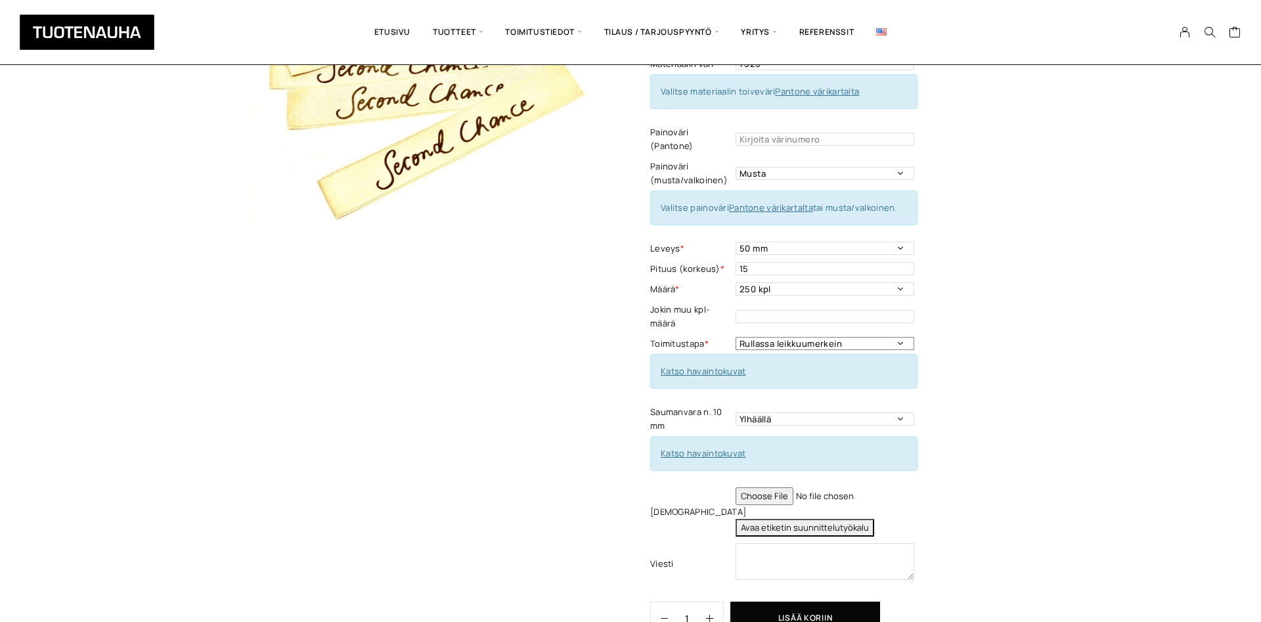
select select "Leikattuna"
click option "Leikattuna" at bounding box center [0, 0] width 0 height 0
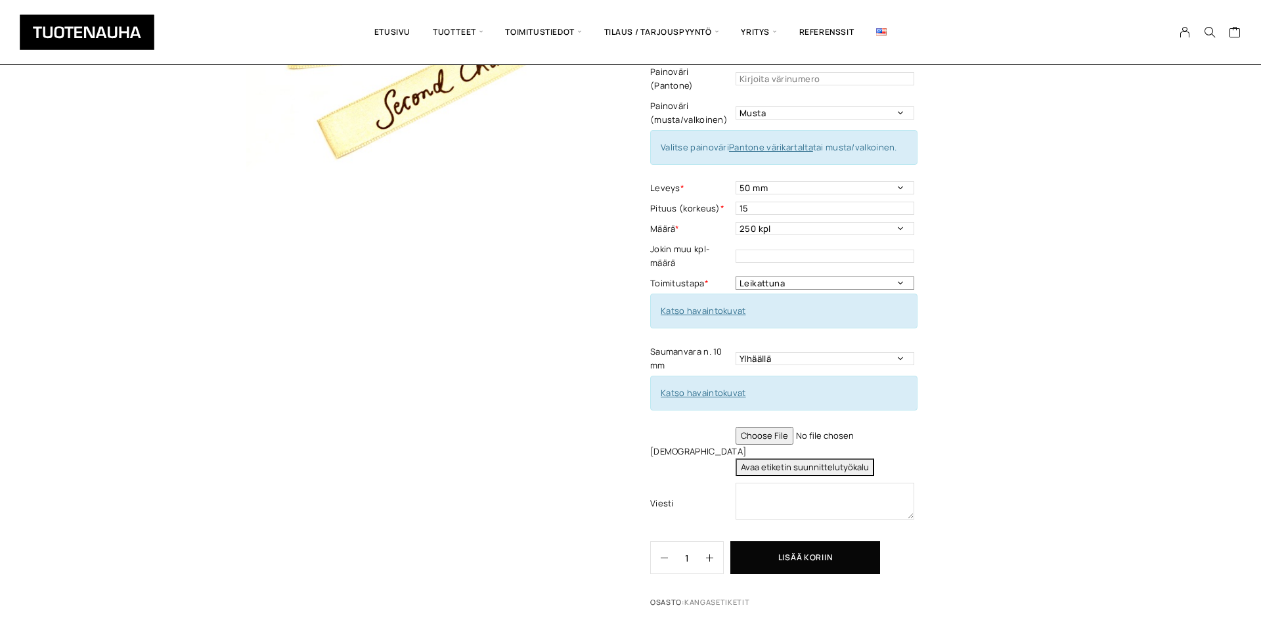
scroll to position [268, 0]
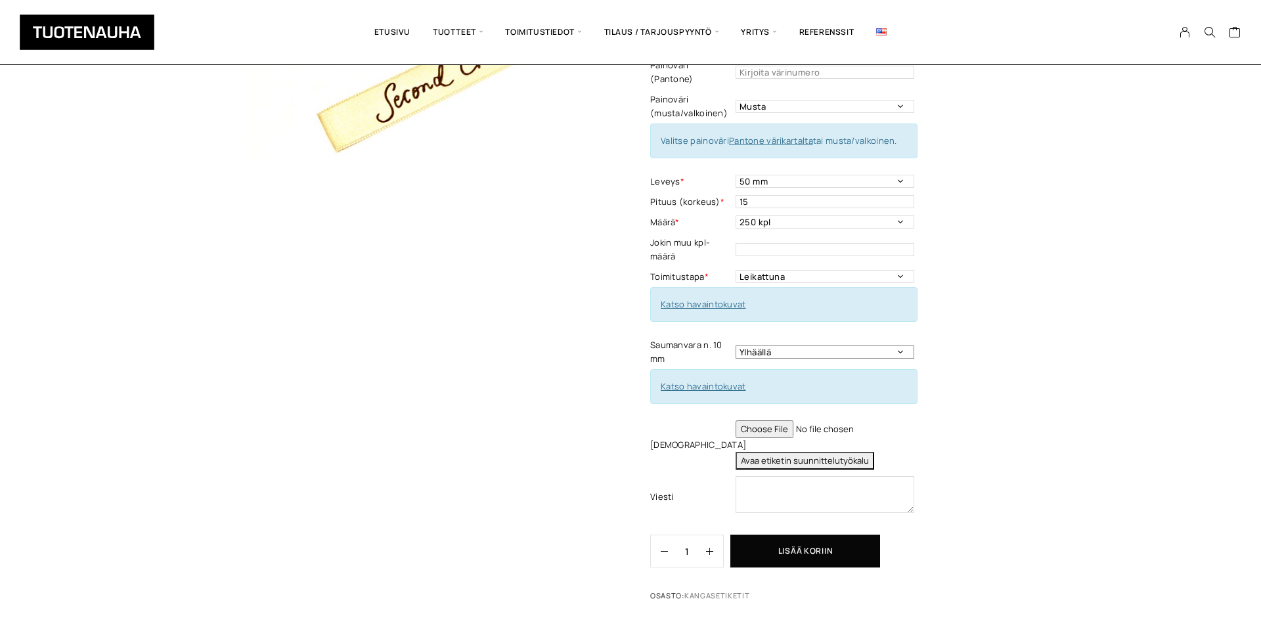
click at [736, 345] on select "Ylhäällä Vasemmalla sivulla Oikealla sivulla Ympäriinsä Ylhäällä ja alhaalla Mo…" at bounding box center [825, 351] width 179 height 13
click at [865, 353] on select "Ylhäällä Vasemmalla sivulla Oikealla sivulla Ympäriinsä Ylhäällä ja alhaalla Mo…" at bounding box center [825, 351] width 179 height 13
click at [736, 345] on select "Ylhäällä Vasemmalla sivulla Oikealla sivulla Ympäriinsä Ylhäällä ja alhaalla Mo…" at bounding box center [825, 351] width 179 height 13
select select "Molemmilla sivuilla"
click option "Molemmilla sivuilla" at bounding box center [0, 0] width 0 height 0
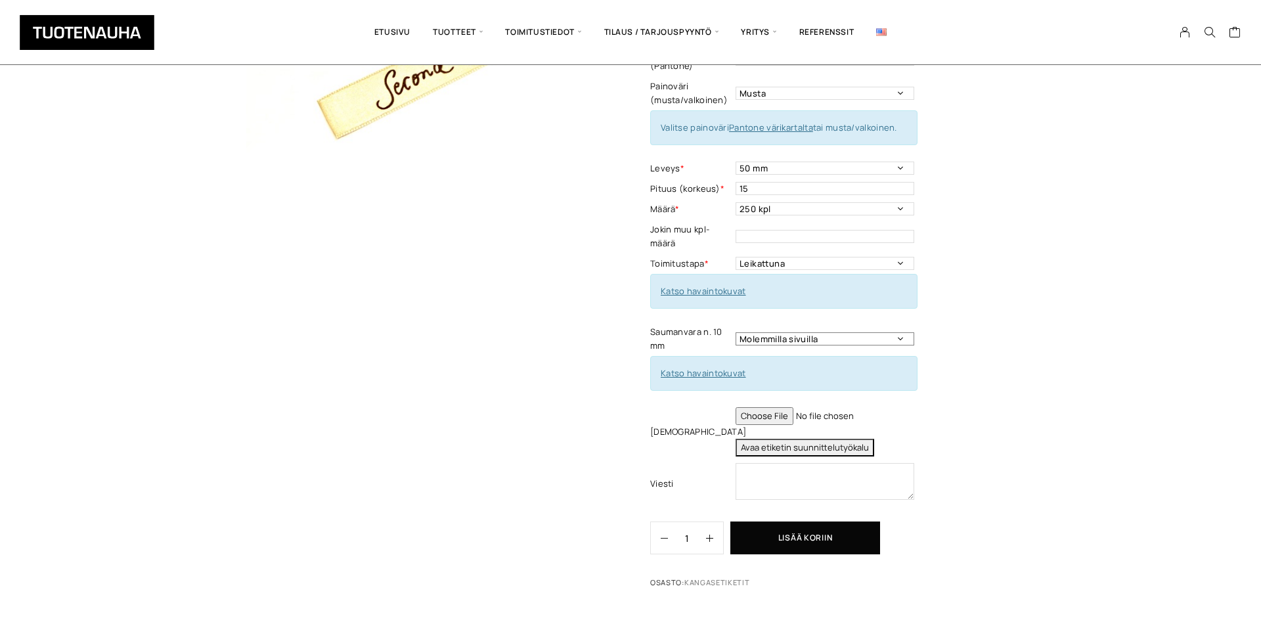
scroll to position [335, 0]
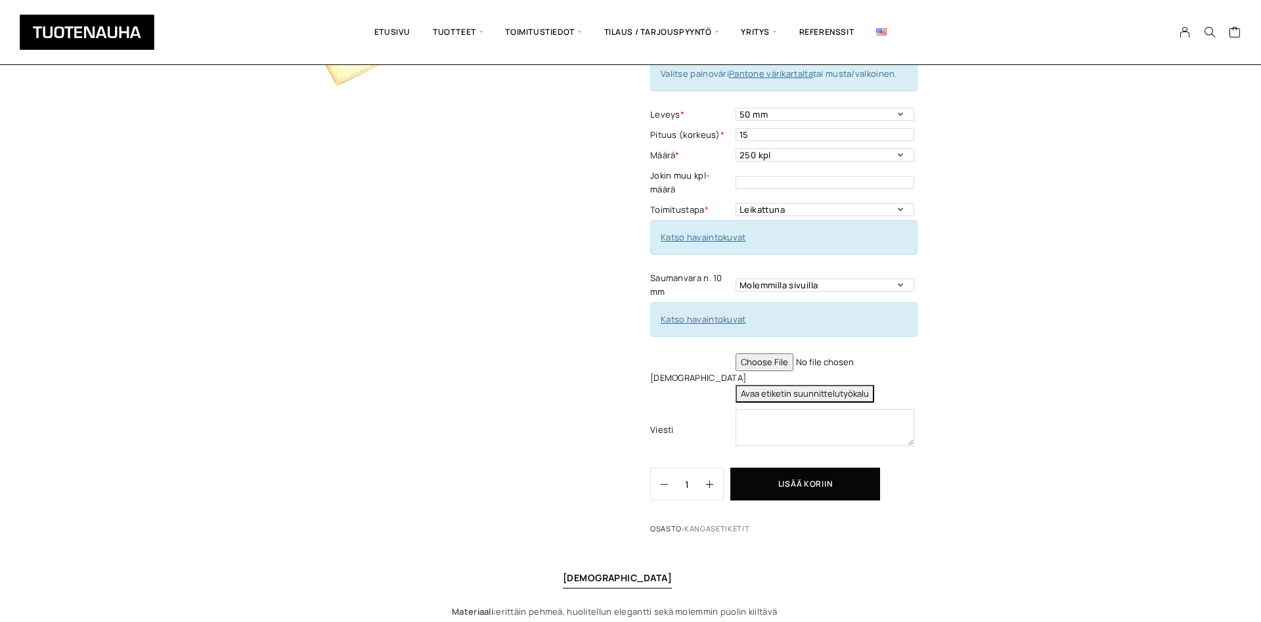
click at [750, 388] on button "Avaa etiketin suunnittelutyökalu" at bounding box center [805, 394] width 139 height 18
type textarea "Tuote: Keinonahkamerkki Materiaali: Keinonahan paksuus: 1,5 mm Koko: 38 x 15 mm…"
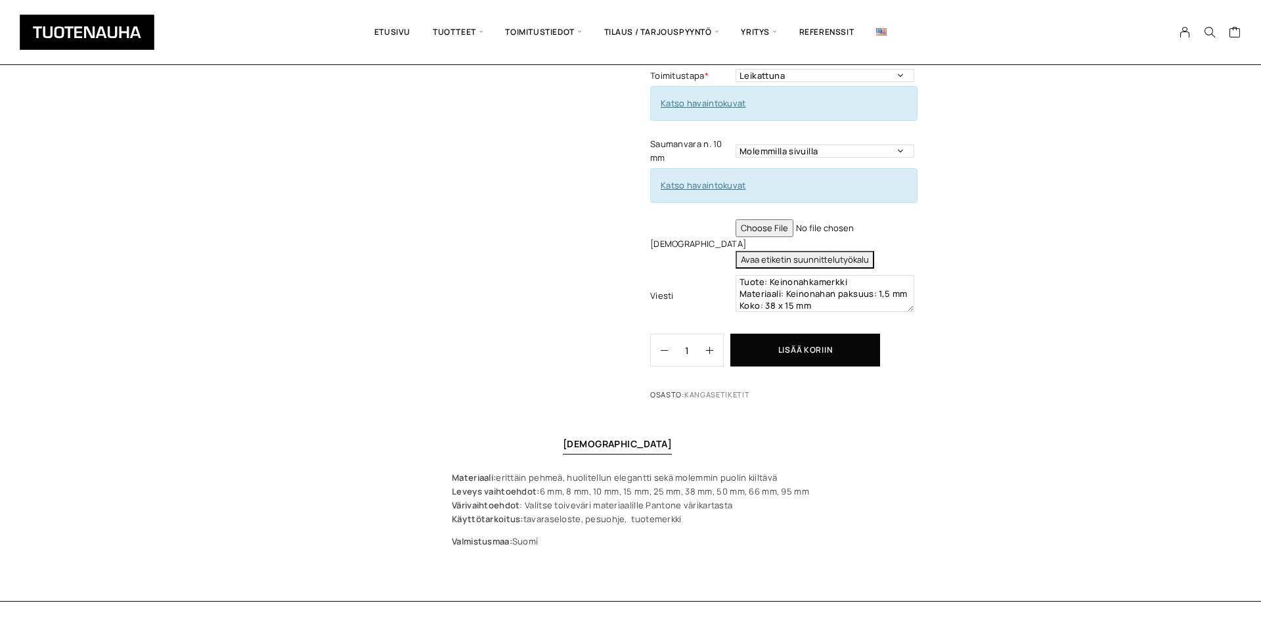
scroll to position [402, 0]
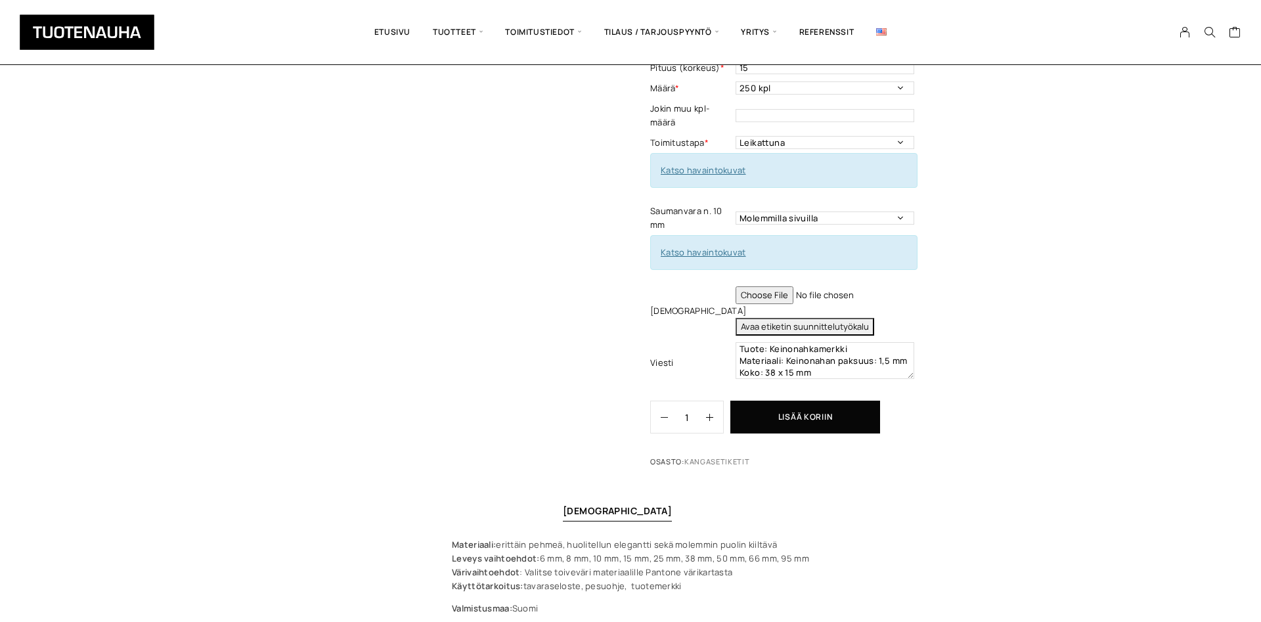
click at [708, 255] on link "Katso havaintokuvat" at bounding box center [703, 252] width 85 height 12
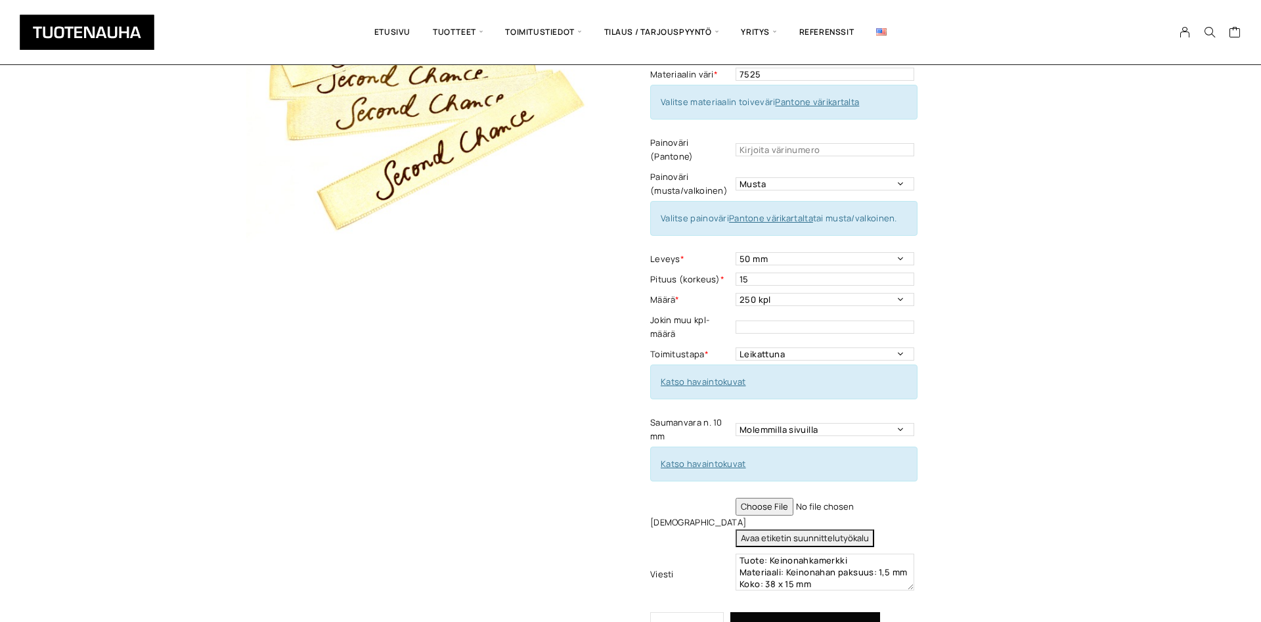
scroll to position [268, 0]
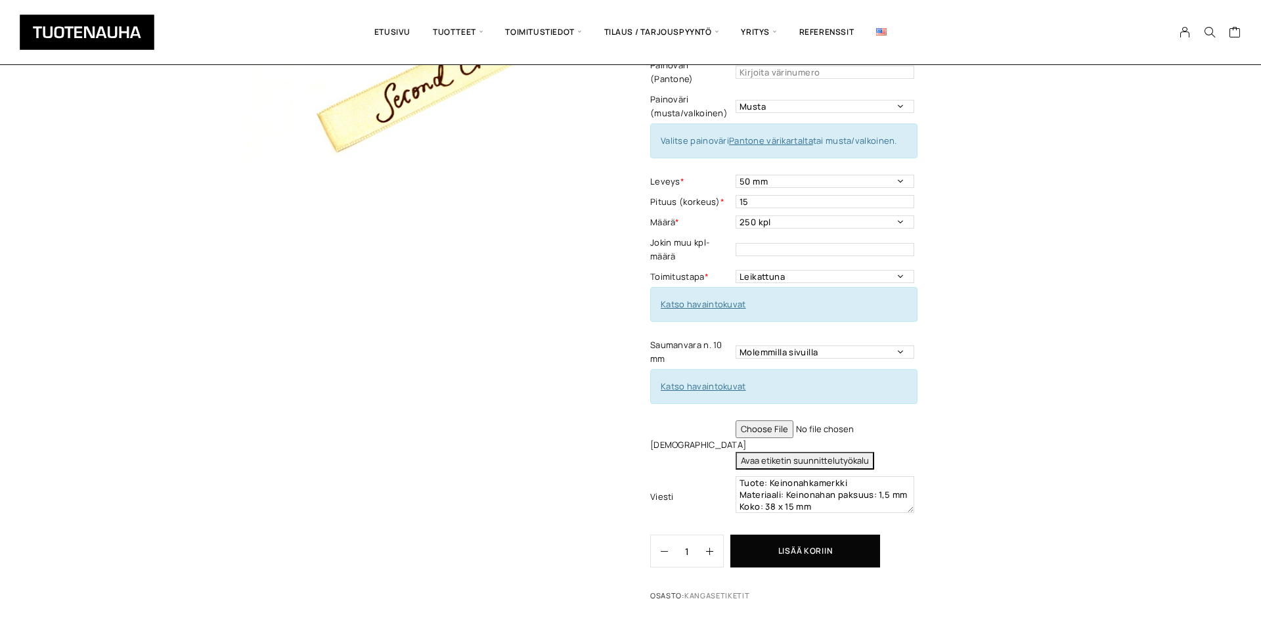
click at [816, 423] on input "file" at bounding box center [825, 429] width 179 height 18
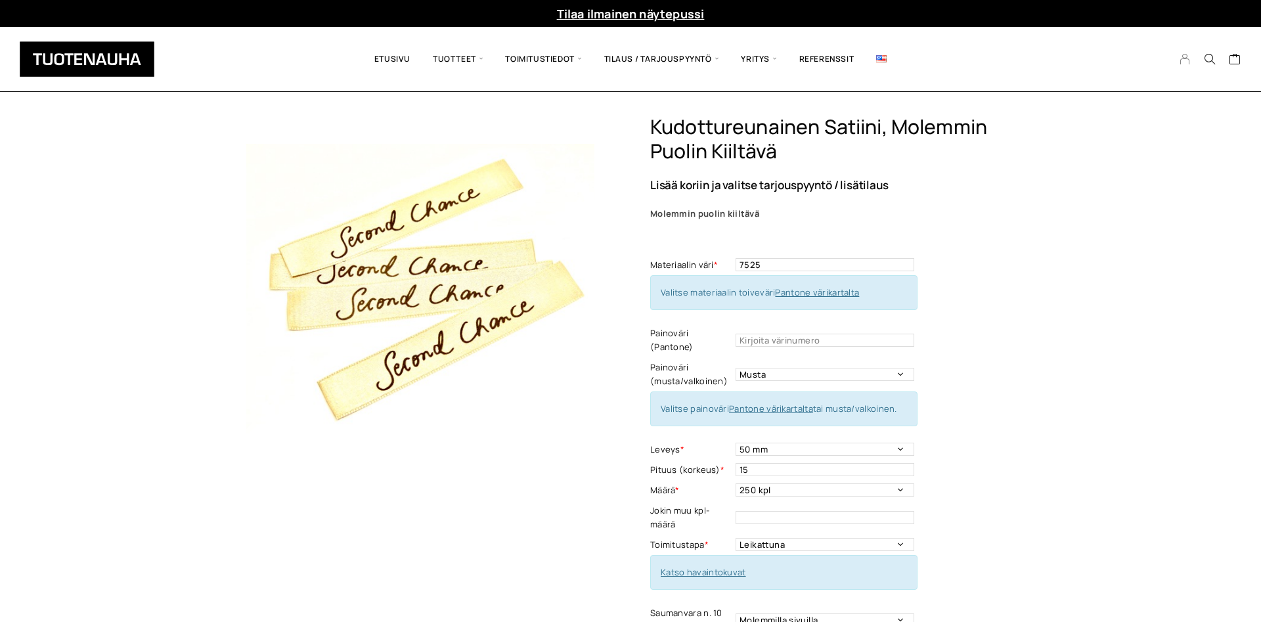
click at [1193, 62] on link "My Account" at bounding box center [1185, 59] width 26 height 12
